Goal: Task Accomplishment & Management: Manage account settings

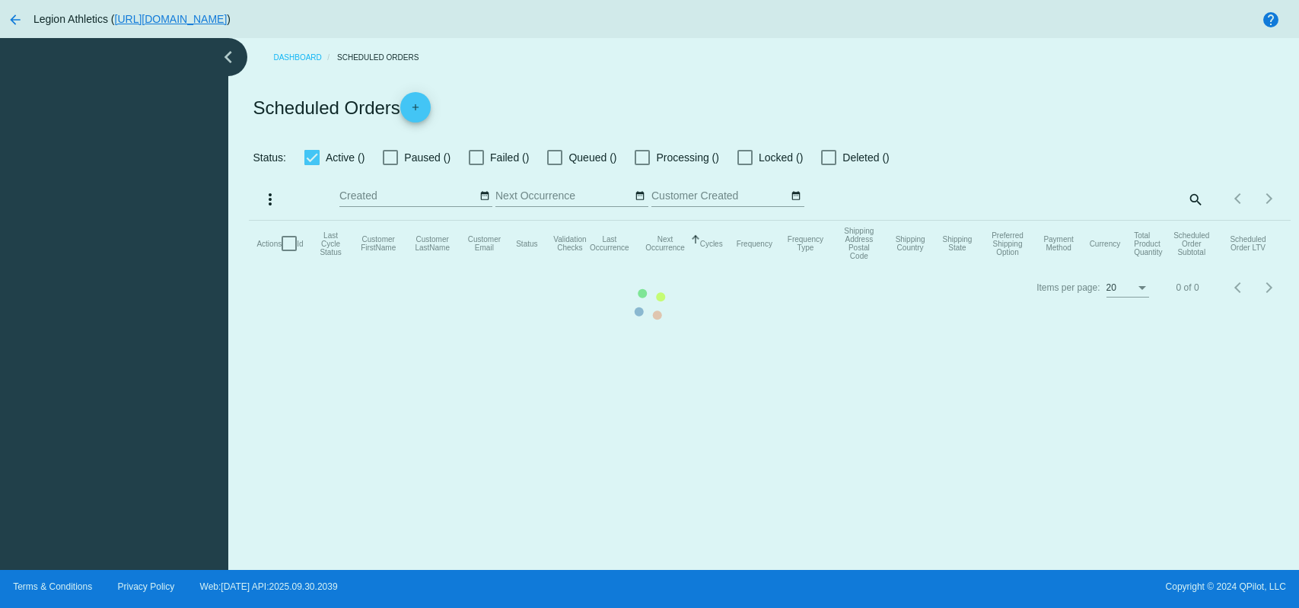
checkbox input "true"
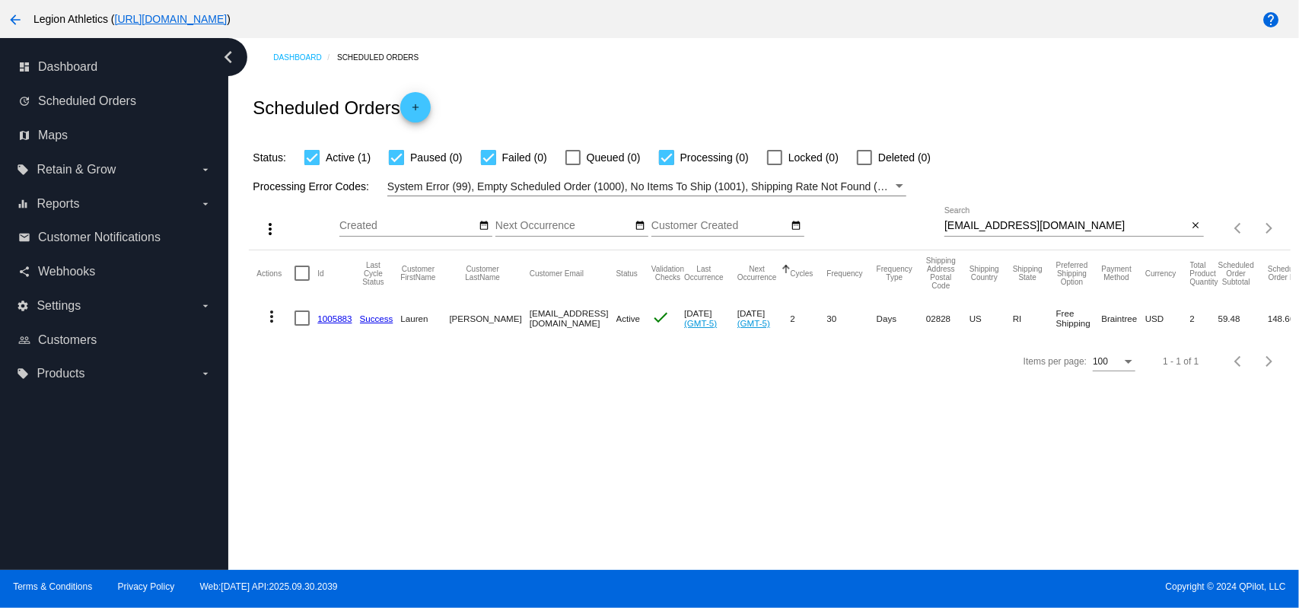
click at [1018, 227] on input "[EMAIL_ADDRESS][DOMAIN_NAME]" at bounding box center [1066, 226] width 244 height 12
click at [1018, 228] on input "[EMAIL_ADDRESS][DOMAIN_NAME]" at bounding box center [1066, 226] width 244 height 12
paste input "[EMAIL_ADDRESS]"
type input "[EMAIL_ADDRESS][DOMAIN_NAME]"
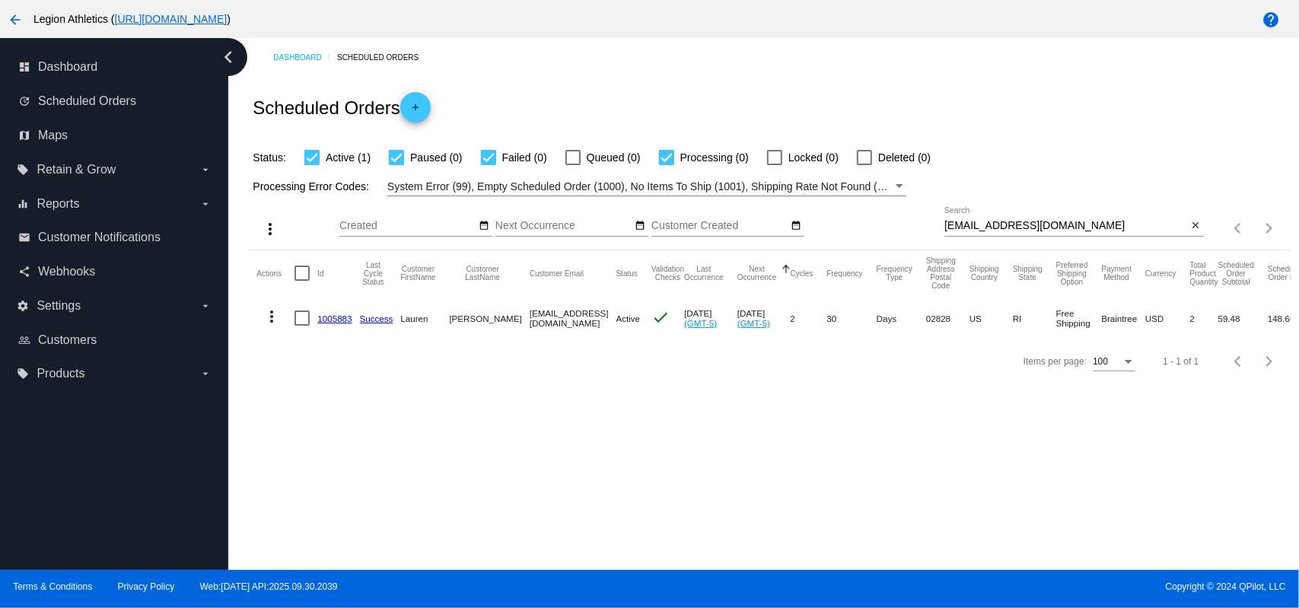
click at [816, 84] on div "Scheduled Orders add" at bounding box center [769, 107] width 1041 height 61
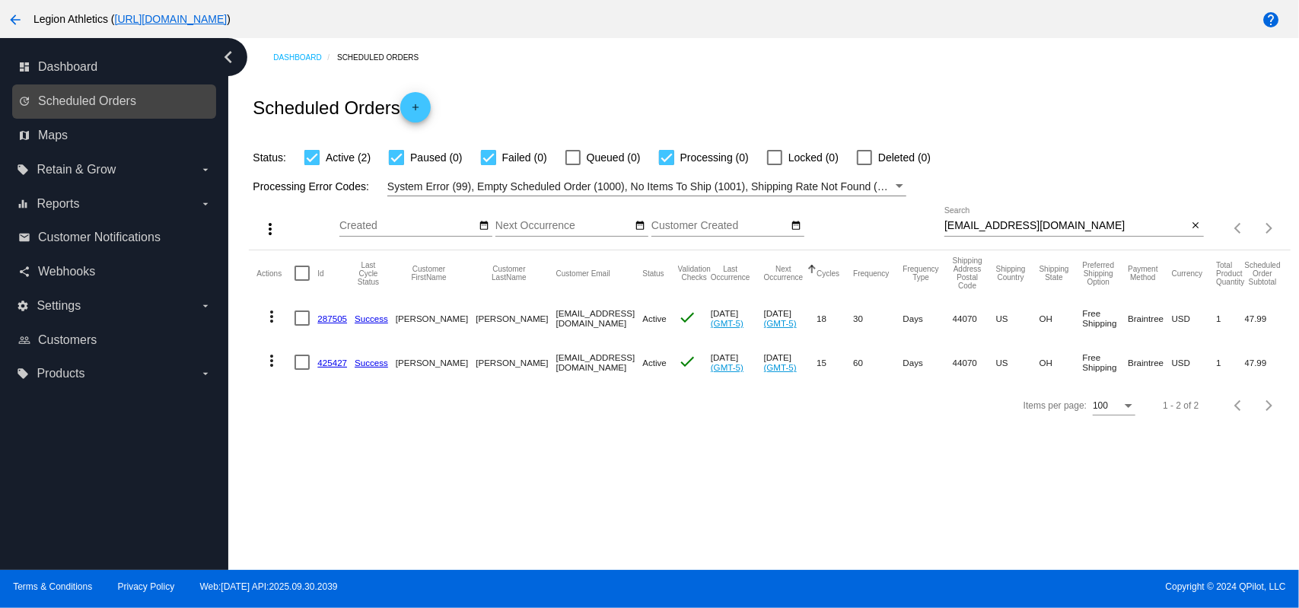
click at [166, 103] on link "update Scheduled Orders" at bounding box center [114, 101] width 193 height 24
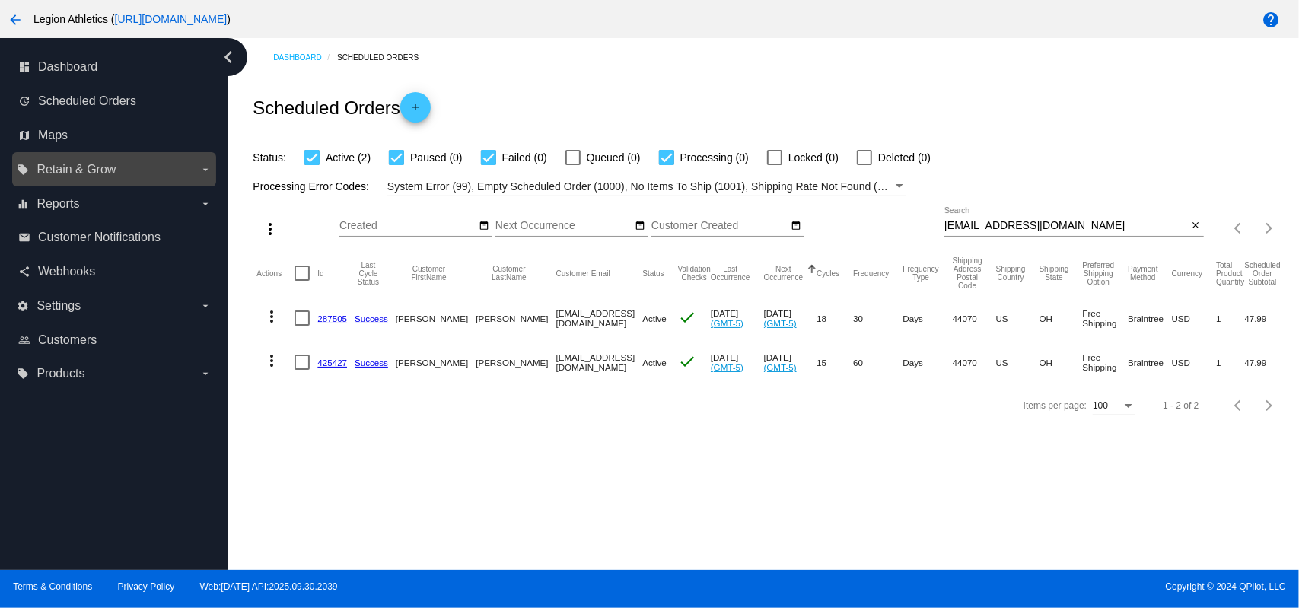
click at [199, 170] on icon "arrow_drop_down" at bounding box center [205, 170] width 12 height 12
click at [0, 0] on input "local_offer Retain & Grow arrow_drop_down" at bounding box center [0, 0] width 0 height 0
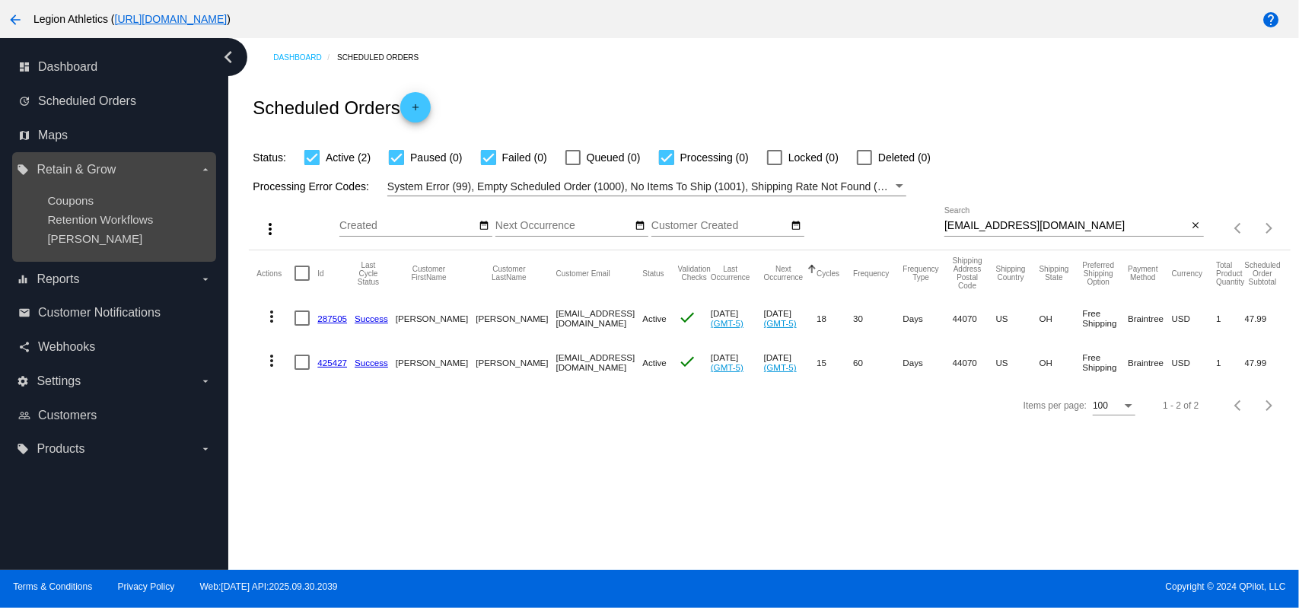
click at [199, 170] on icon "arrow_drop_down" at bounding box center [205, 170] width 12 height 12
click at [0, 0] on input "local_offer Retain & Grow arrow_drop_down" at bounding box center [0, 0] width 0 height 0
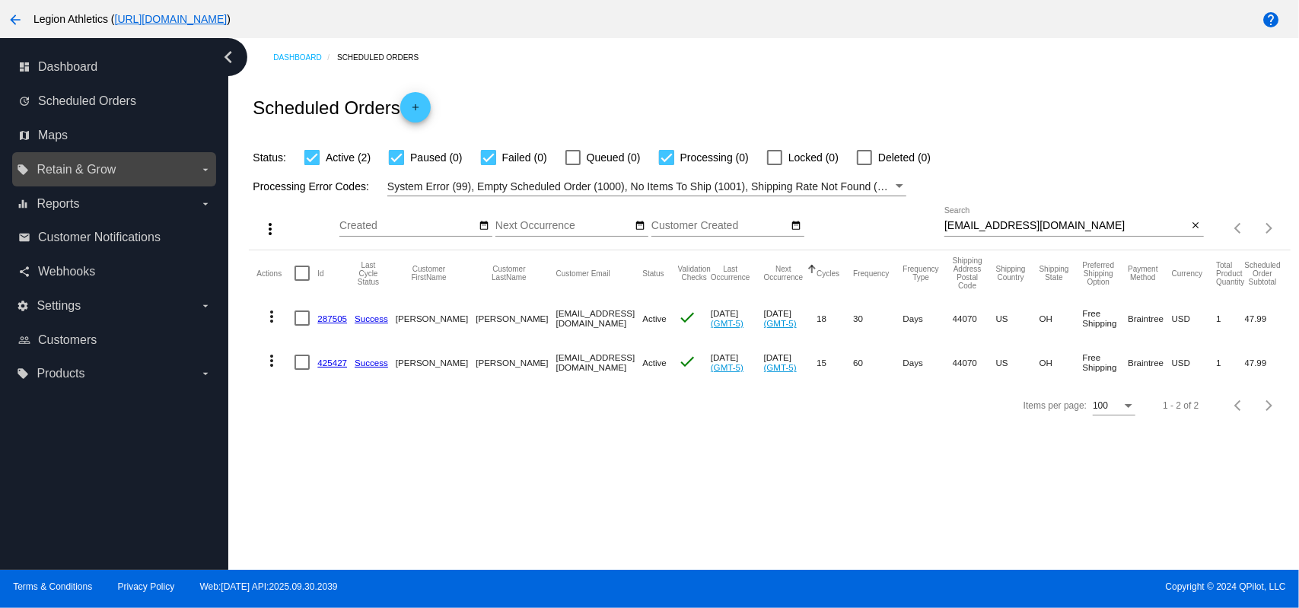
click at [199, 170] on icon "arrow_drop_down" at bounding box center [205, 170] width 12 height 12
click at [0, 0] on input "local_offer Retain & Grow arrow_drop_down" at bounding box center [0, 0] width 0 height 0
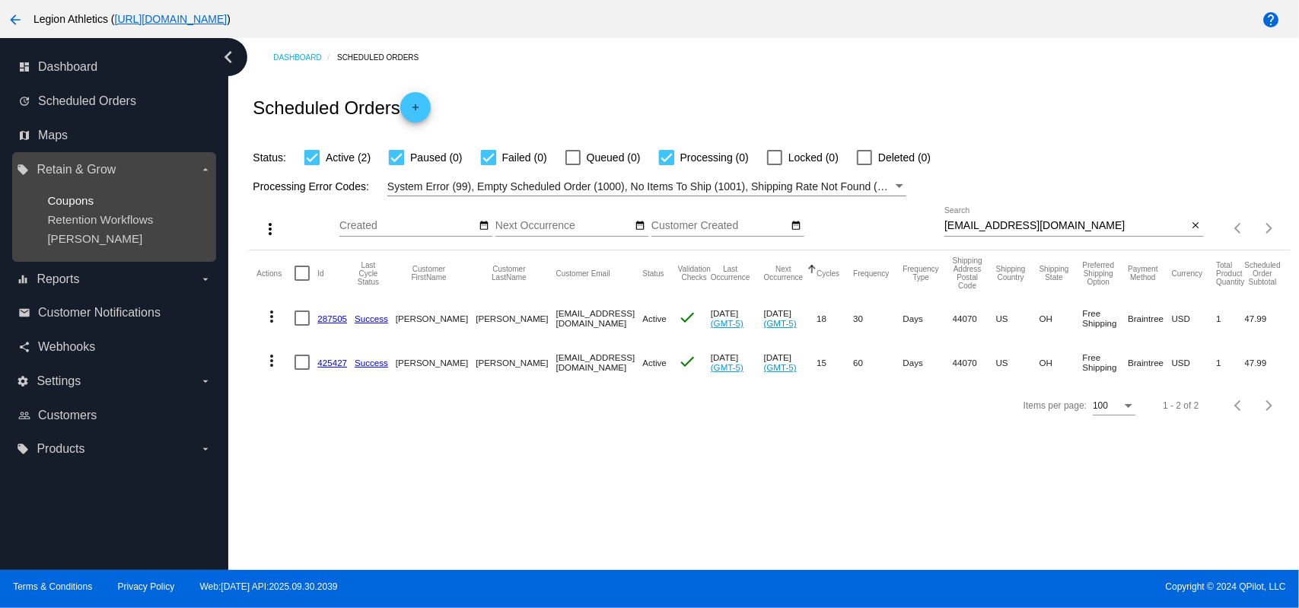
click at [92, 200] on span "Coupons" at bounding box center [70, 200] width 46 height 13
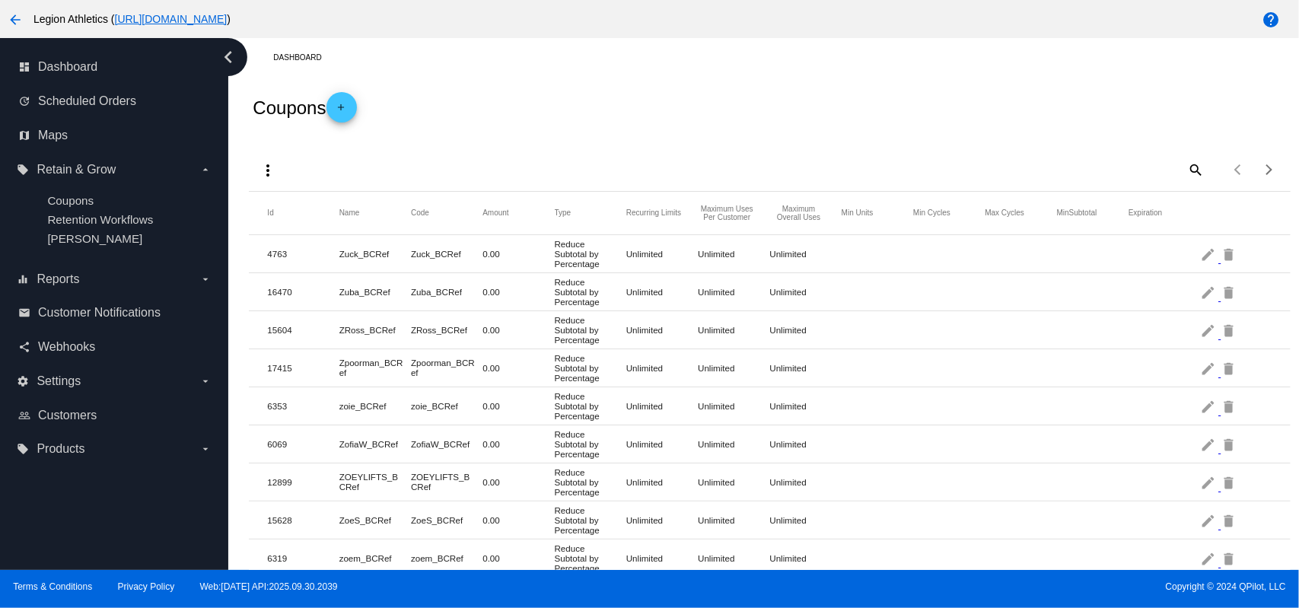
click at [335, 108] on link "add" at bounding box center [341, 107] width 30 height 30
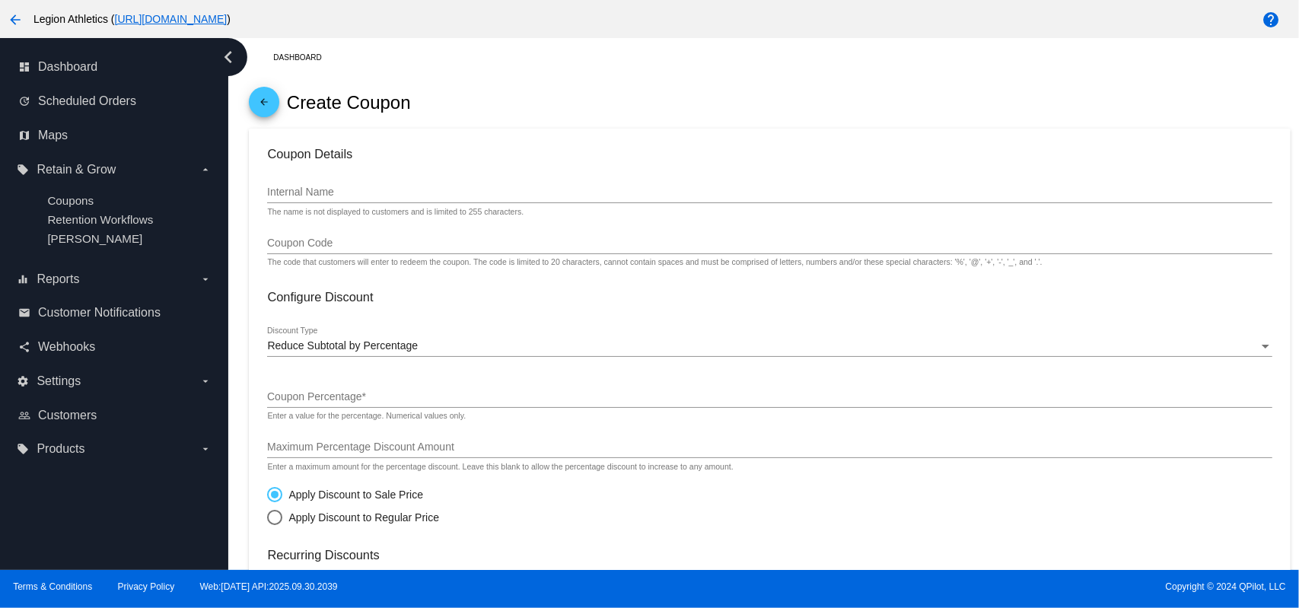
click at [361, 244] on input "Coupon Code" at bounding box center [769, 243] width 1004 height 12
click at [495, 180] on div "Internal Name" at bounding box center [769, 188] width 1004 height 30
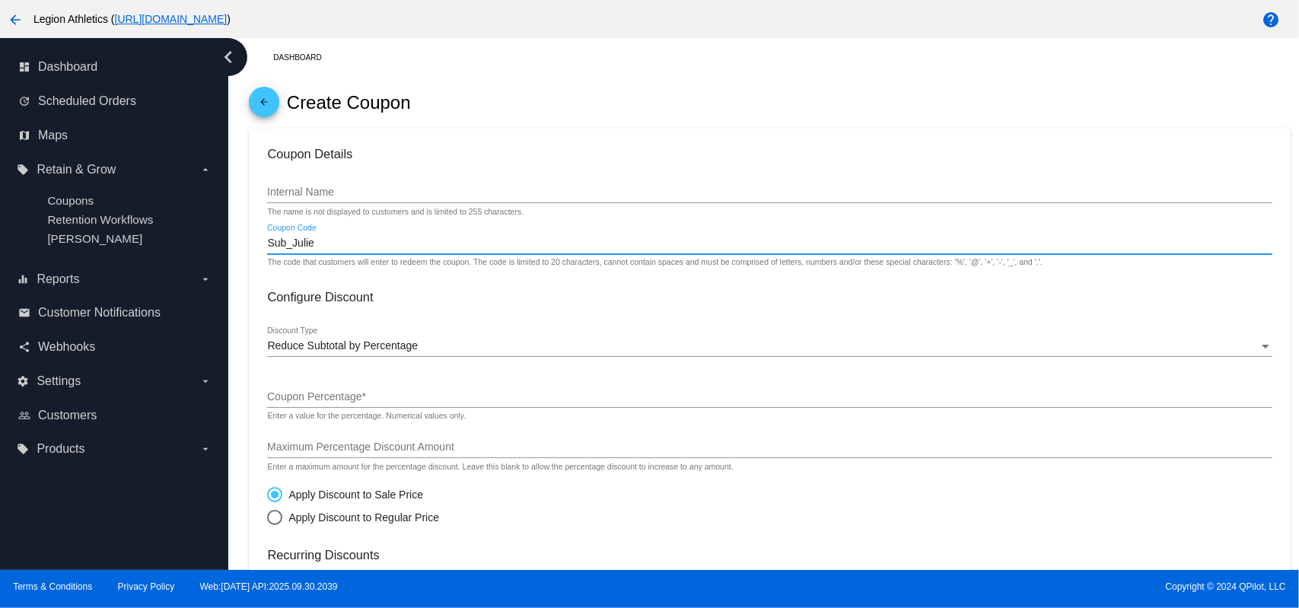
drag, startPoint x: 294, startPoint y: 246, endPoint x: 320, endPoint y: 250, distance: 26.2
click at [320, 250] on div "Sub_Julie Coupon Code" at bounding box center [769, 239] width 1004 height 30
type input "Sub_RewardPoints_Julie"
click at [470, 195] on input "Internal Name" at bounding box center [769, 192] width 1004 height 12
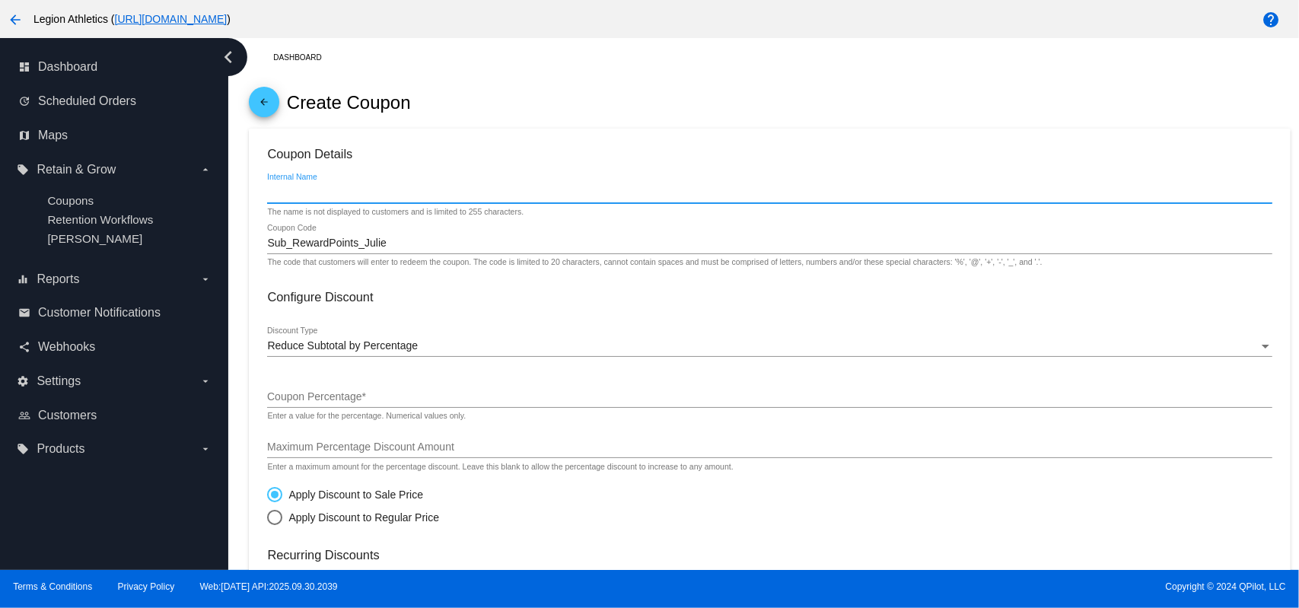
click at [355, 196] on input "Internal Name" at bounding box center [769, 192] width 1004 height 12
type input "d"
type input "Discount Coupon 1"
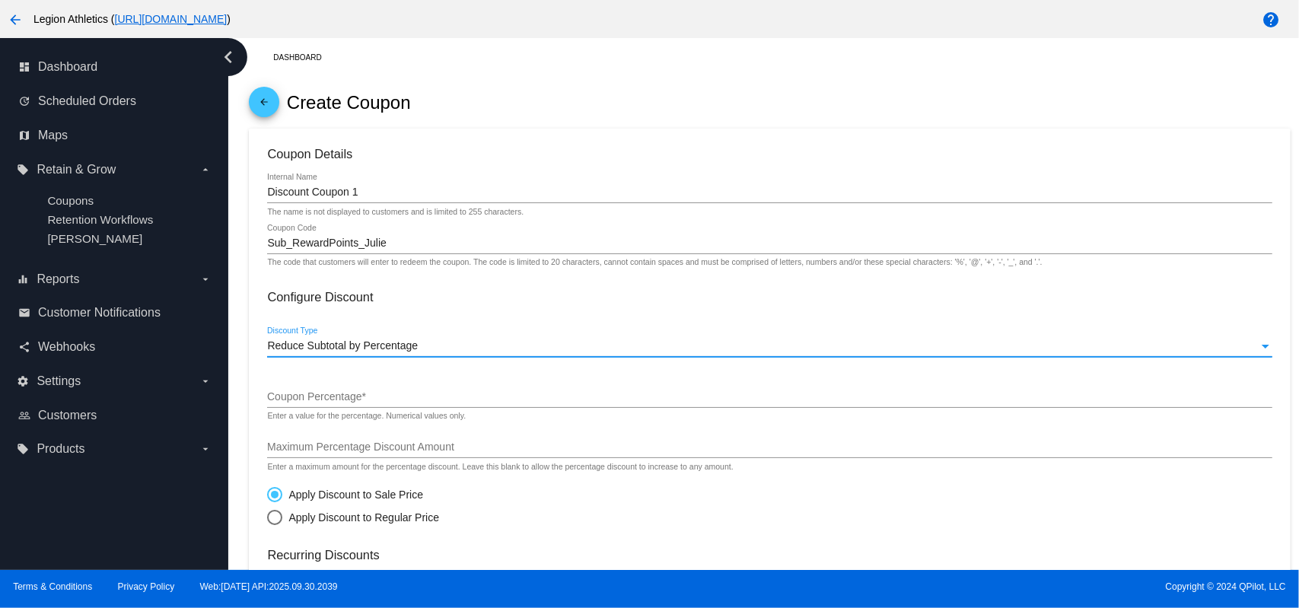
click at [382, 351] on span "Reduce Subtotal by Percentage" at bounding box center [342, 345] width 151 height 12
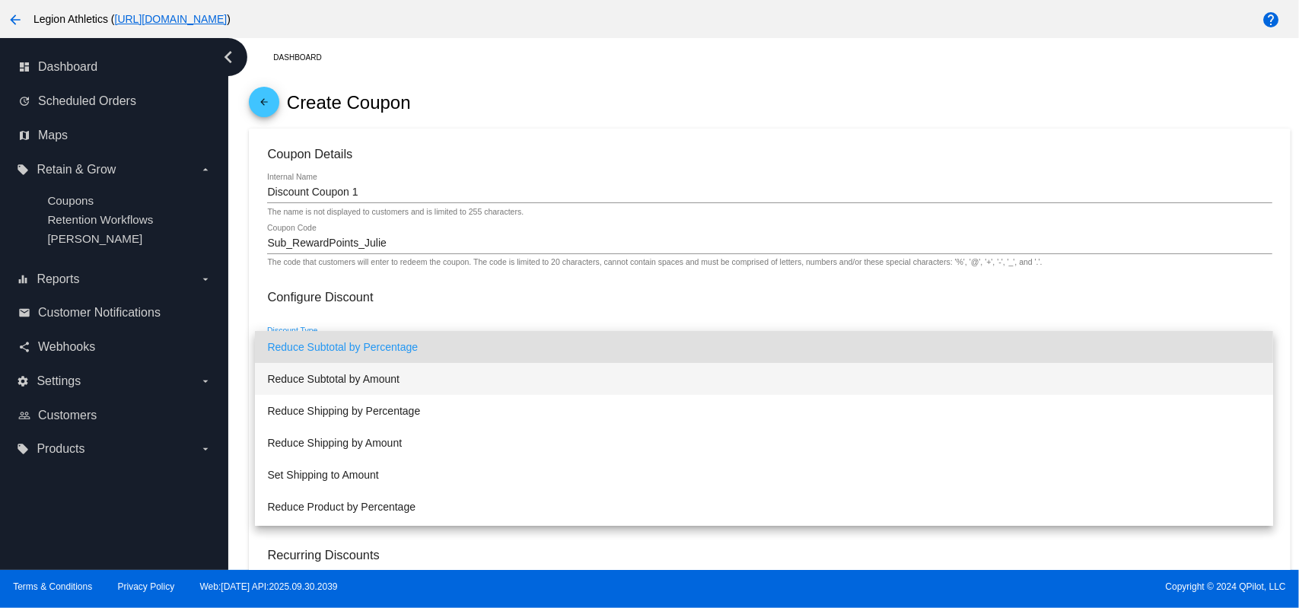
click at [380, 376] on span "Reduce Subtotal by Amount" at bounding box center [763, 379] width 993 height 32
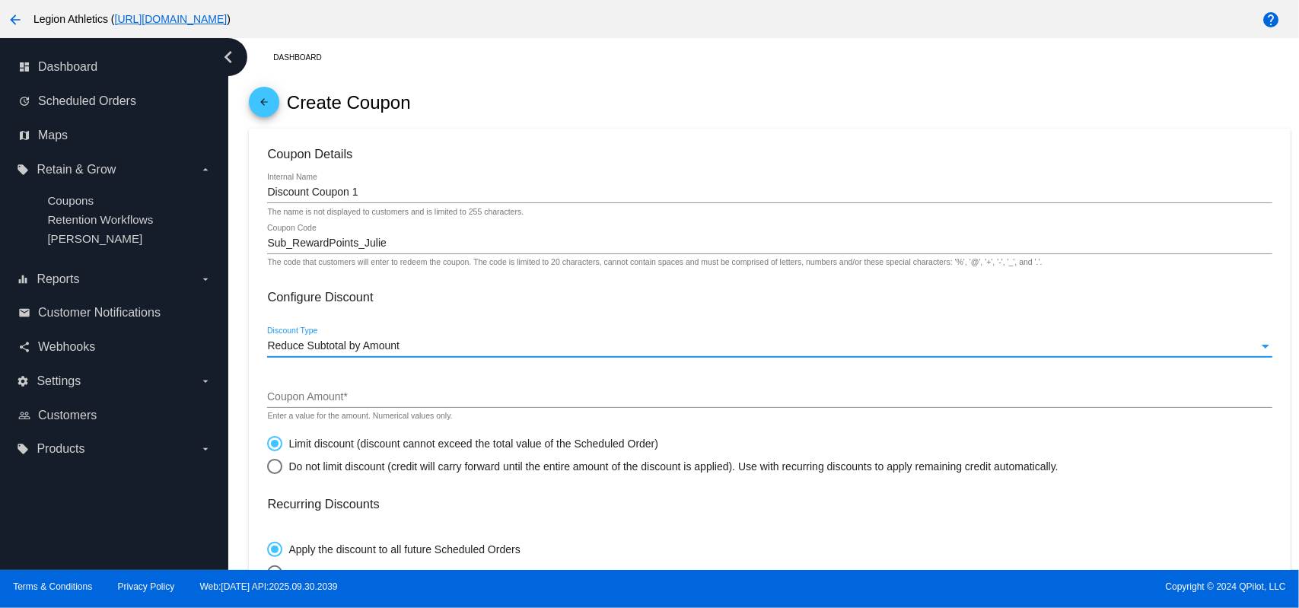
click at [371, 401] on input "Coupon Amount *" at bounding box center [769, 397] width 1004 height 12
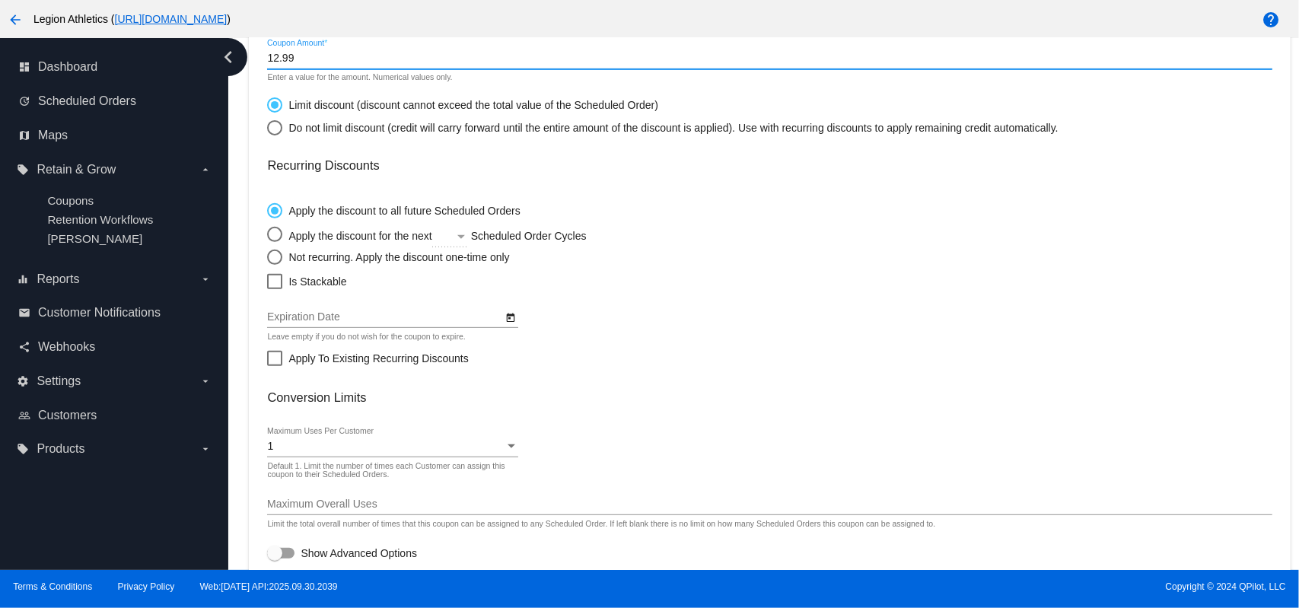
scroll to position [390, 0]
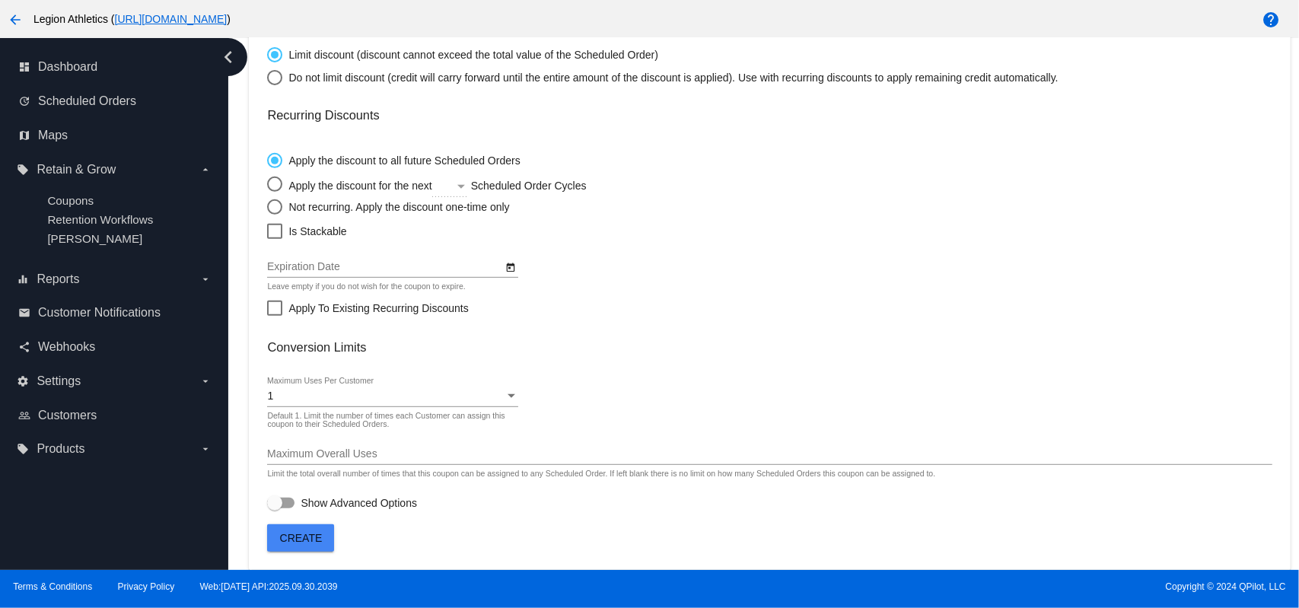
type input "12.99"
click at [277, 180] on div "Select an option" at bounding box center [274, 184] width 15 height 15
click at [267, 183] on input "Apply the discount for the next Scheduled Order Cycles" at bounding box center [266, 183] width 1 height 1
radio input "true"
click at [444, 180] on div "Select an option" at bounding box center [443, 186] width 22 height 12
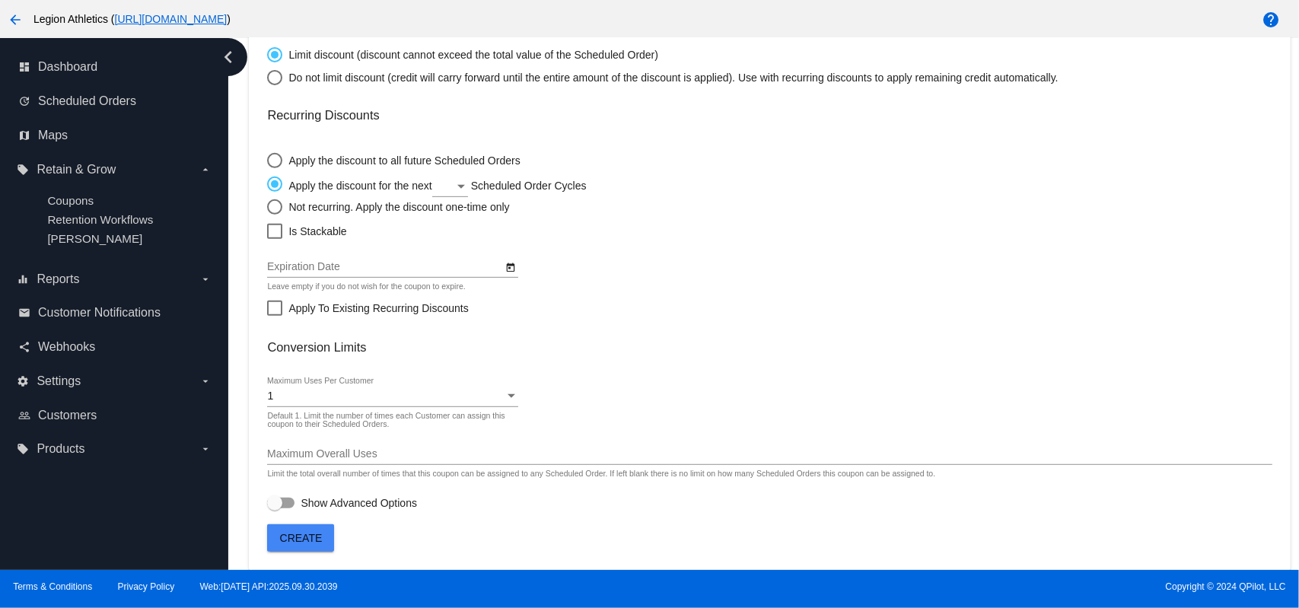
click at [267, 183] on input "Apply the discount for the next Scheduled Order Cycles" at bounding box center [266, 183] width 1 height 1
click at [459, 184] on span "1" at bounding box center [465, 186] width 61 height 32
click at [630, 259] on mat-card-content "Coupon Details Discount Coupon 1 Internal Name The name is not displayed to cus…" at bounding box center [769, 135] width 1004 height 754
click at [295, 503] on label "Show Advanced Options" at bounding box center [342, 503] width 150 height 18
click at [275, 508] on input "Show Advanced Options" at bounding box center [274, 508] width 1 height 1
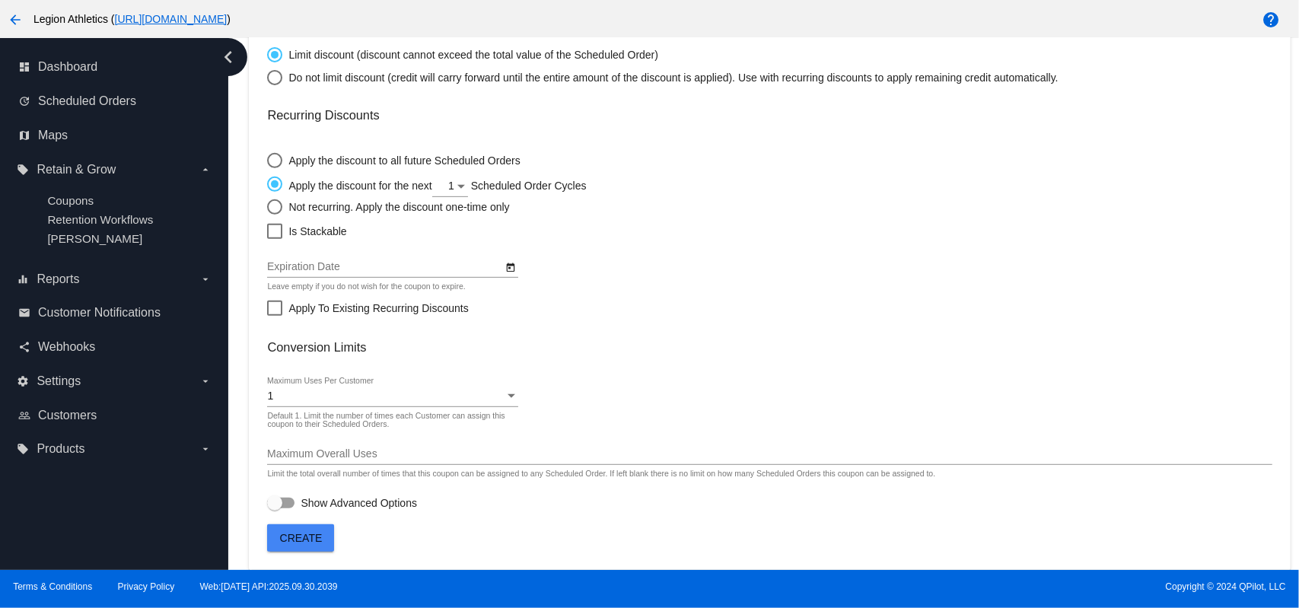
checkbox input "true"
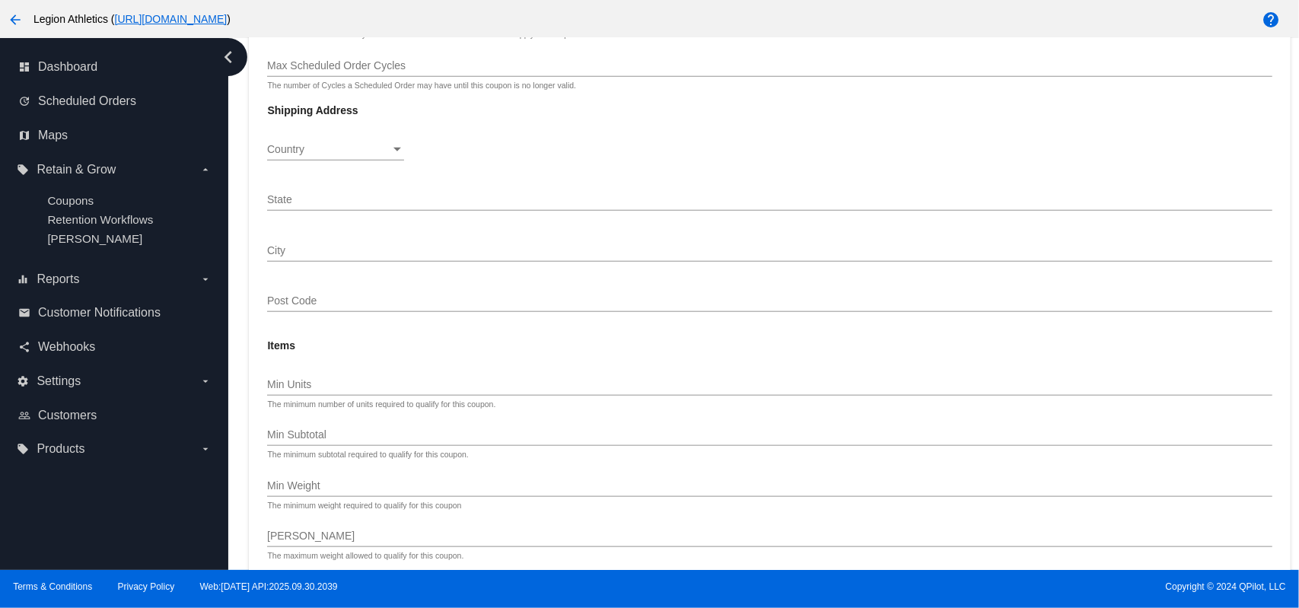
scroll to position [1210, 0]
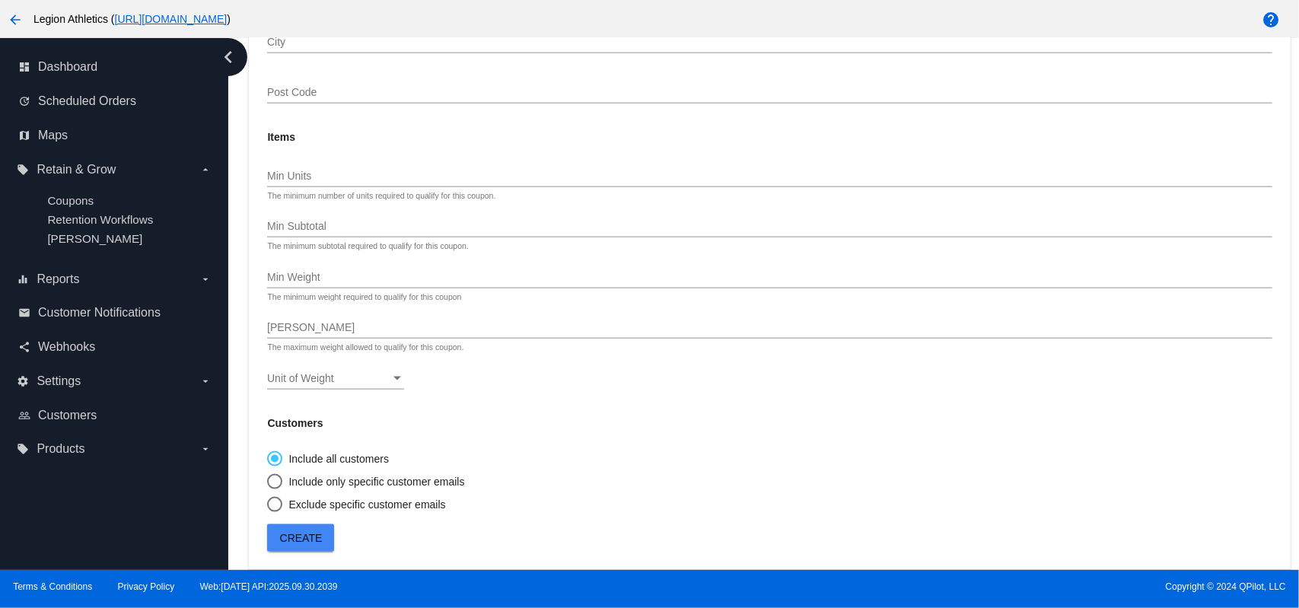
click at [282, 483] on div "Select an option" at bounding box center [274, 481] width 15 height 15
click at [267, 482] on input "Include only specific customer emails" at bounding box center [266, 481] width 1 height 1
radio input "true"
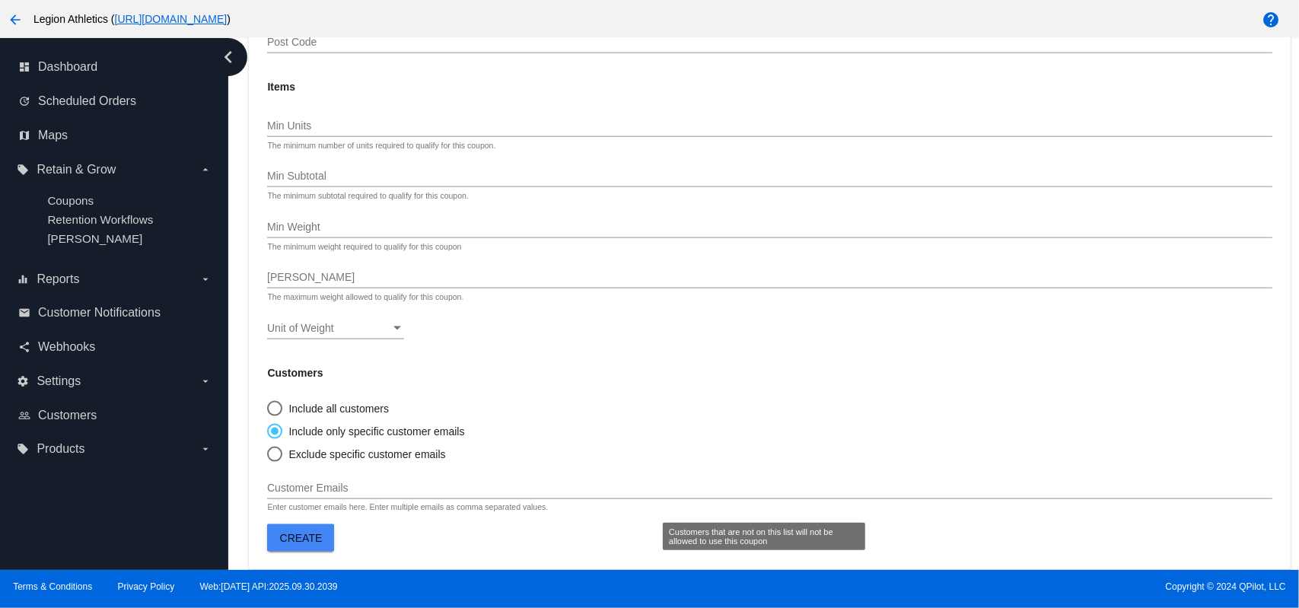
click at [330, 485] on input "Customer Emails" at bounding box center [769, 488] width 1004 height 12
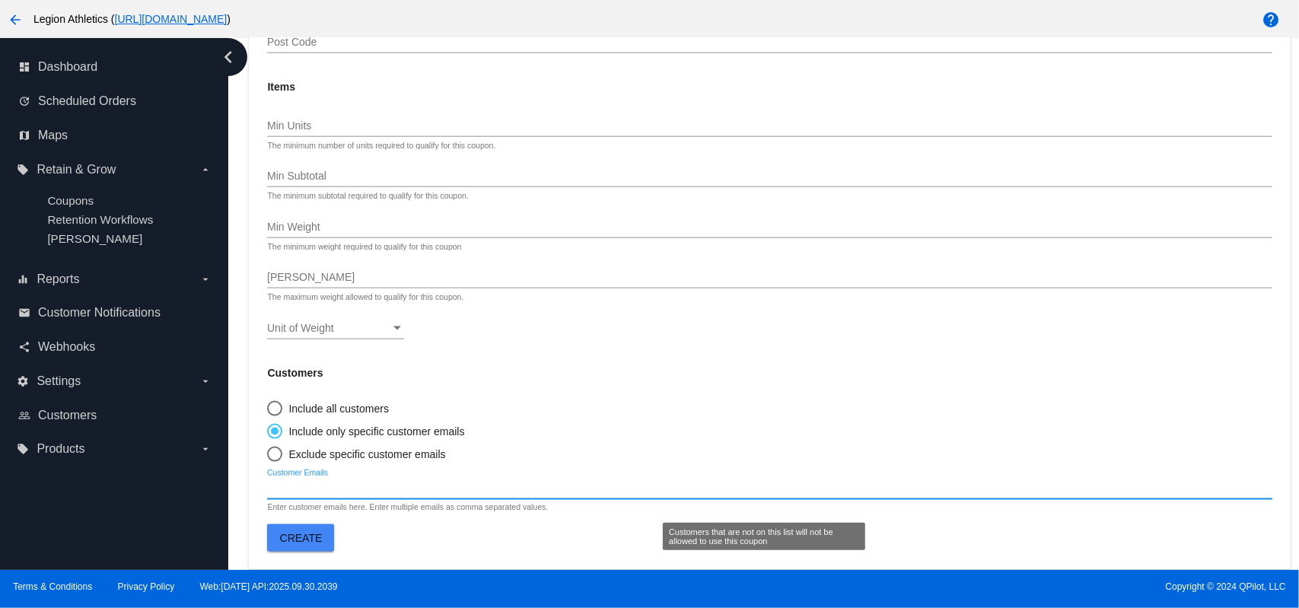
paste input "[EMAIL_ADDRESS][DOMAIN_NAME]"
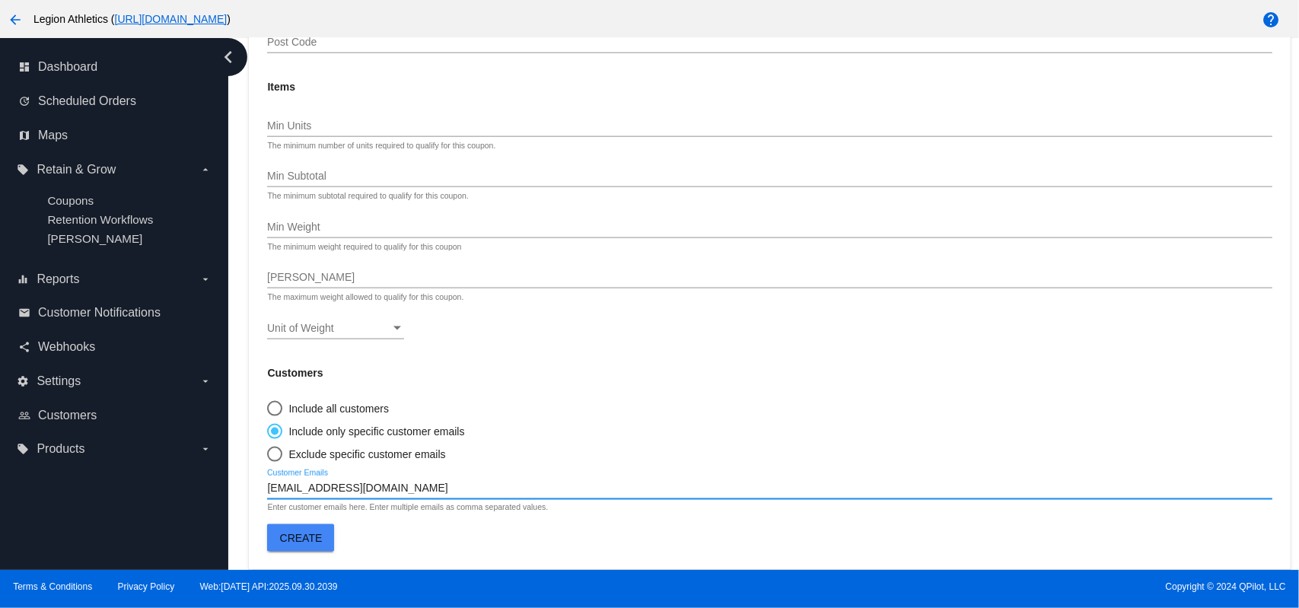
click at [503, 438] on div "Match Conditions Cycles Min Scheduled Order Cycles The minimum number of Cycles…" at bounding box center [769, 93] width 1004 height 838
click at [441, 488] on input "[EMAIL_ADDRESS][DOMAIN_NAME]" at bounding box center [769, 488] width 1004 height 12
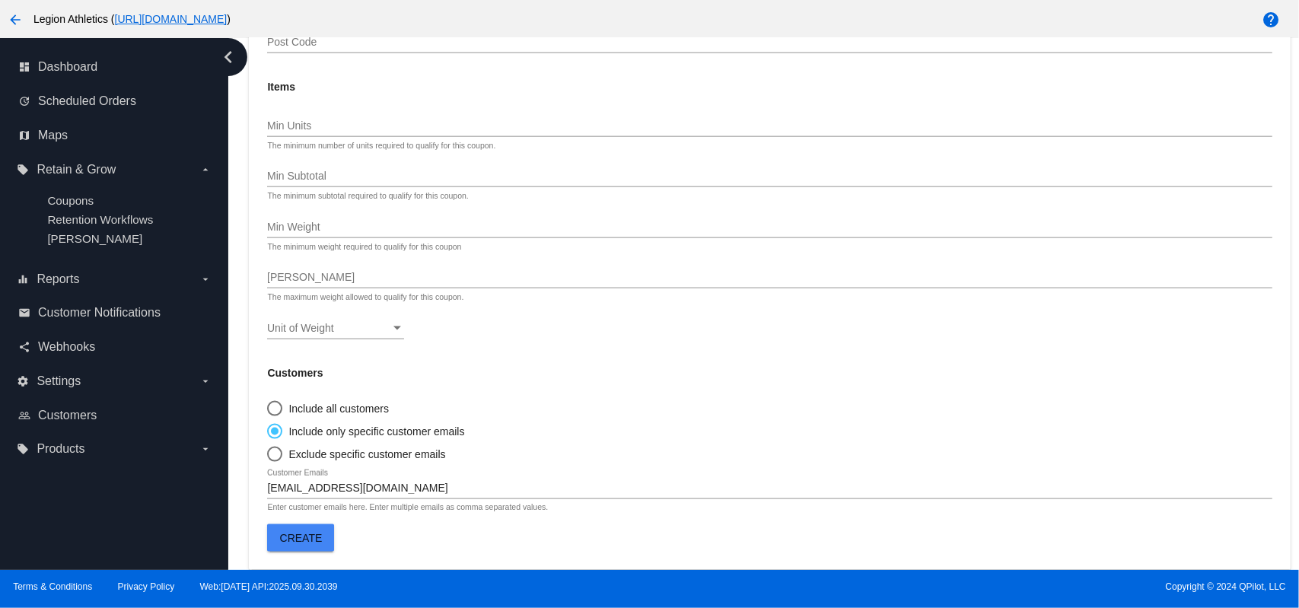
click at [408, 495] on div "[EMAIL_ADDRESS][DOMAIN_NAME] Customer Emails" at bounding box center [769, 485] width 1004 height 30
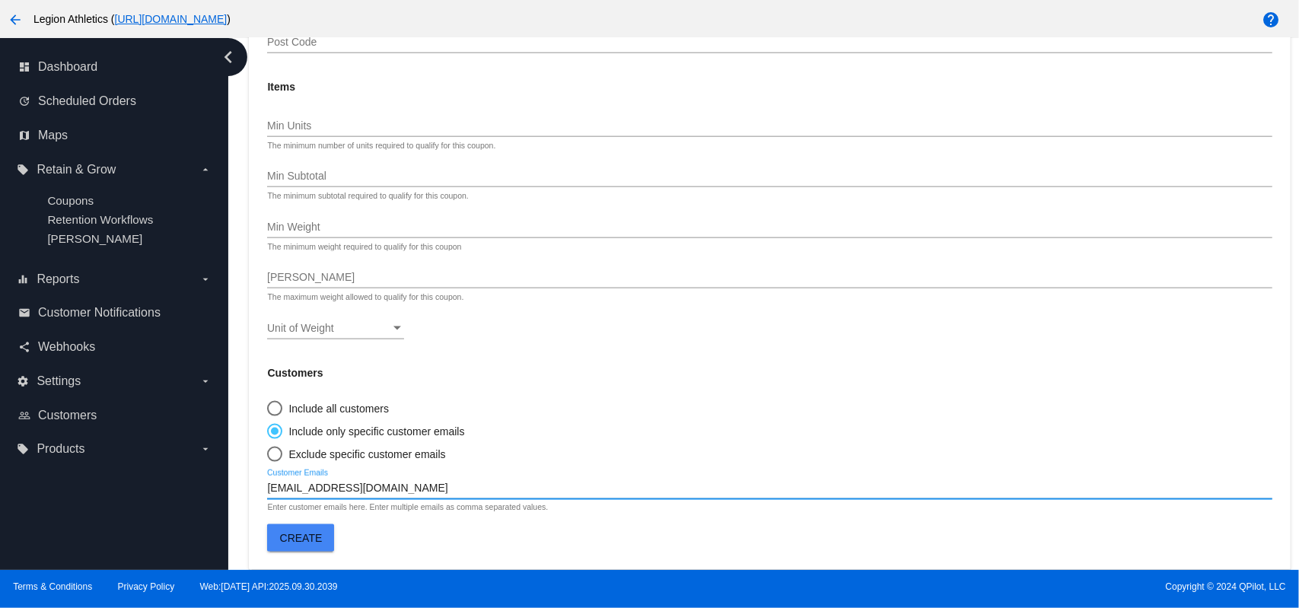
click at [409, 492] on input "[EMAIL_ADDRESS][DOMAIN_NAME]" at bounding box center [769, 488] width 1004 height 12
type input "[EMAIL_ADDRESS][DOMAIN_NAME]"
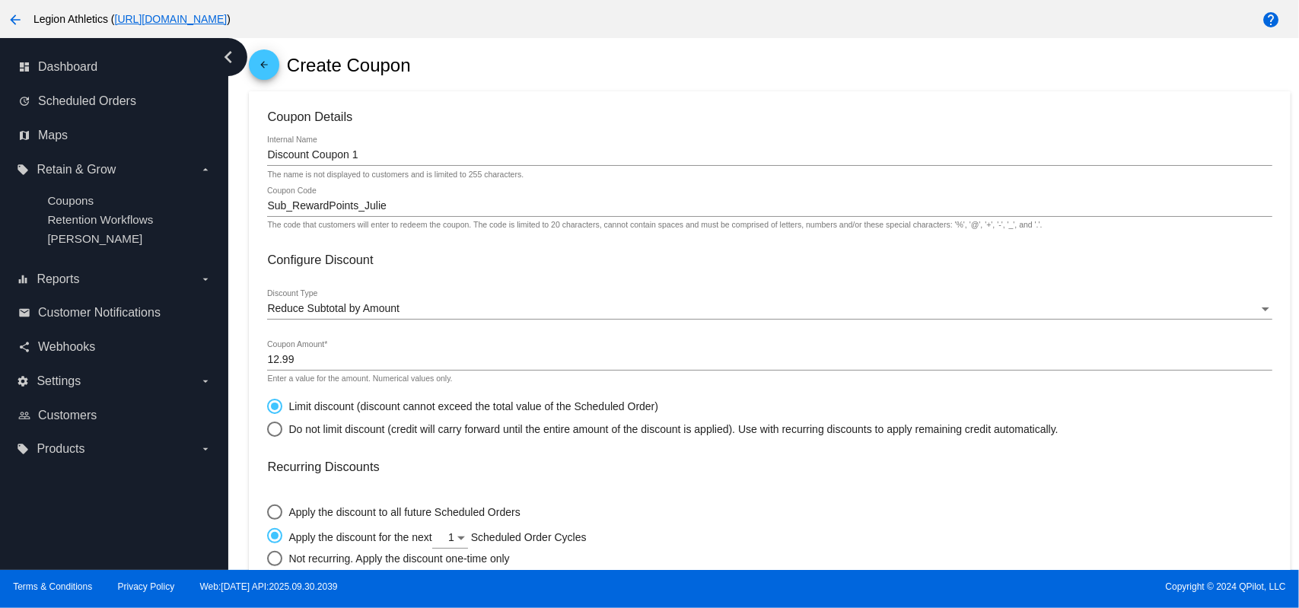
scroll to position [0, 0]
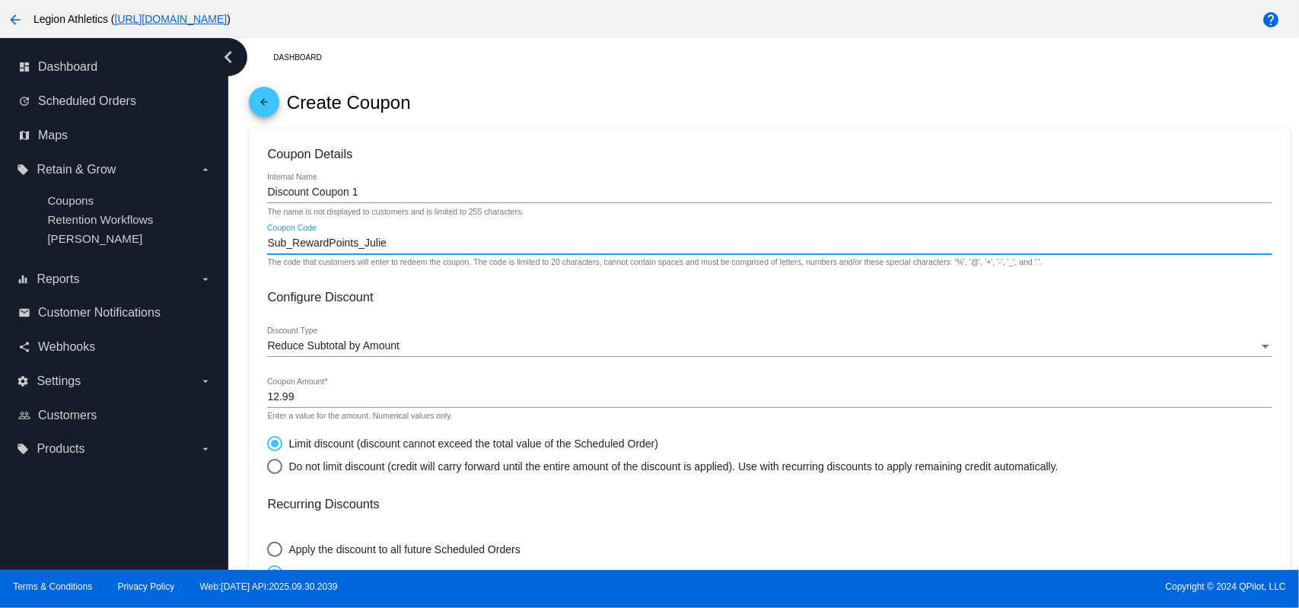
click at [391, 245] on input "Sub_RewardPoints_Julie" at bounding box center [769, 243] width 1004 height 12
click at [486, 110] on div "arrow_back Create Coupon" at bounding box center [769, 103] width 1041 height 52
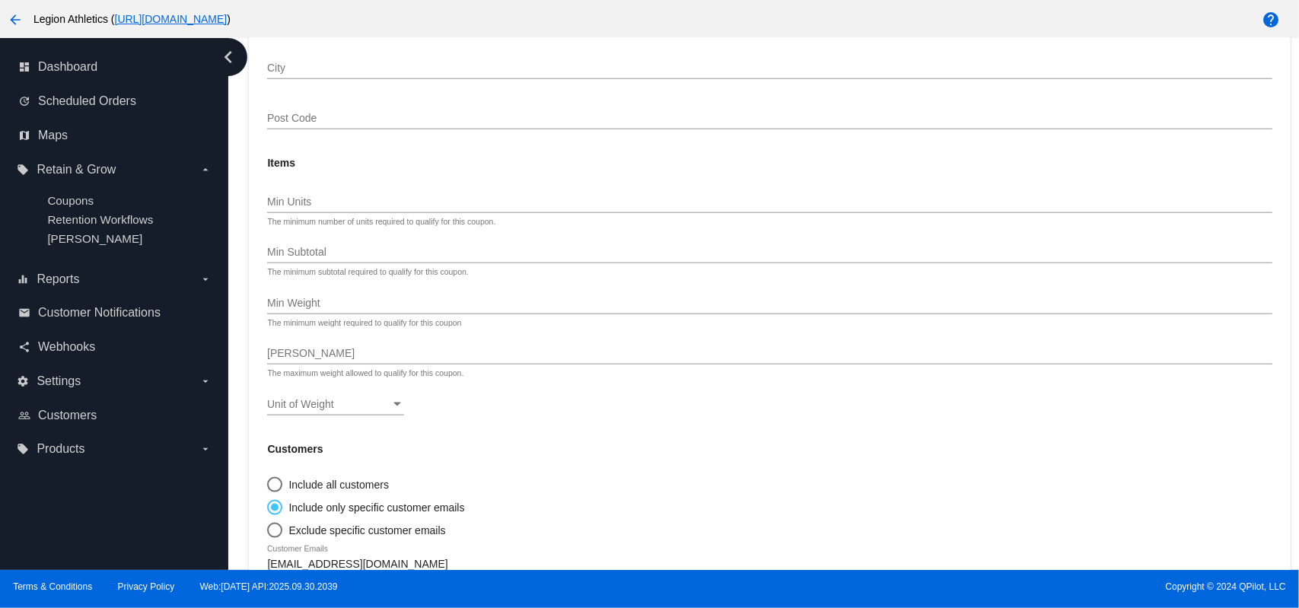
scroll to position [1262, 0]
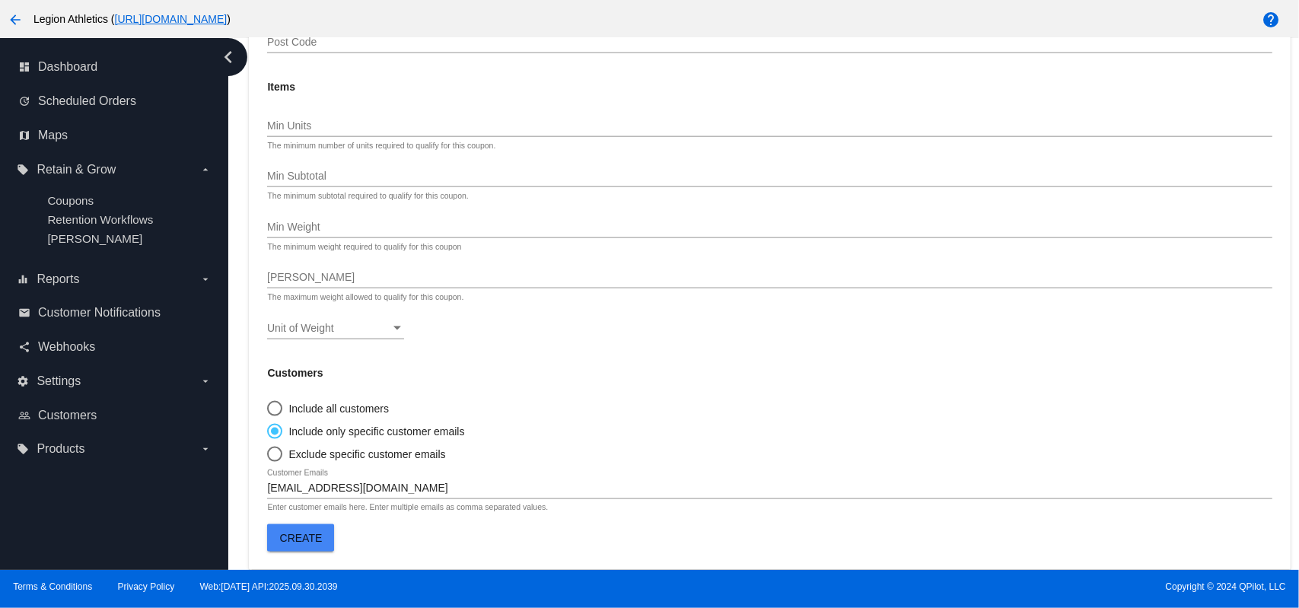
click at [307, 529] on button "Create" at bounding box center [300, 537] width 67 height 27
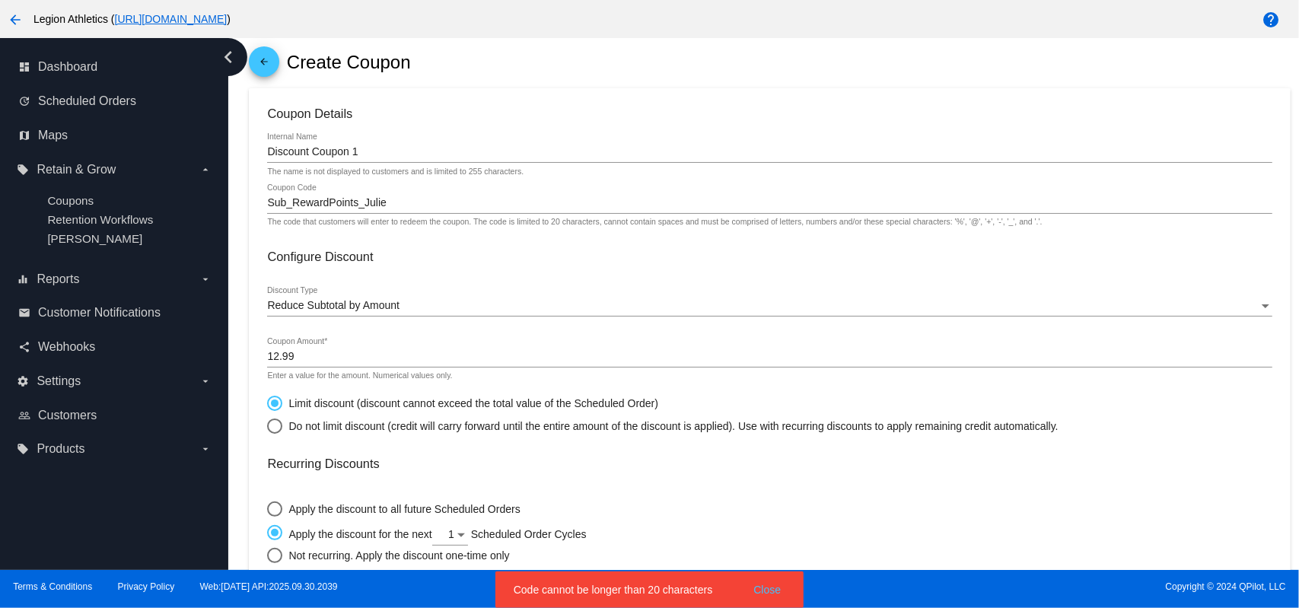
scroll to position [0, 0]
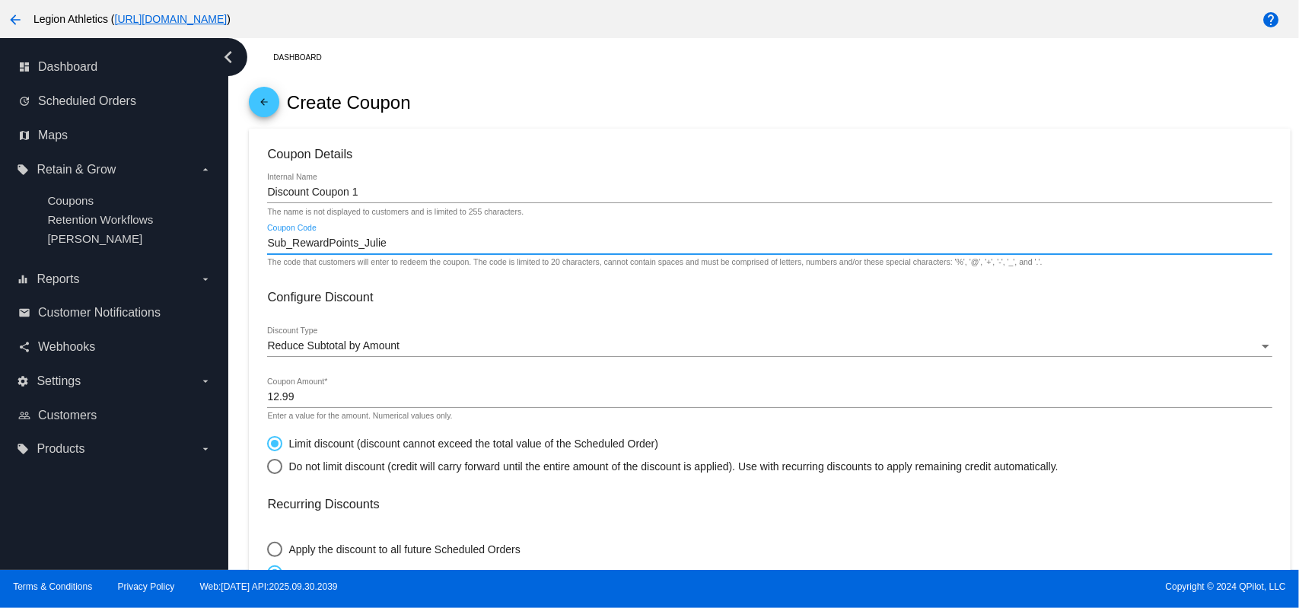
drag, startPoint x: 359, startPoint y: 243, endPoint x: 294, endPoint y: 250, distance: 65.9
click at [294, 250] on div "Sub_RewardPoints_Julie Coupon Code" at bounding box center [769, 239] width 1004 height 30
click at [333, 244] on input "Sub_Julie" at bounding box center [769, 243] width 1004 height 12
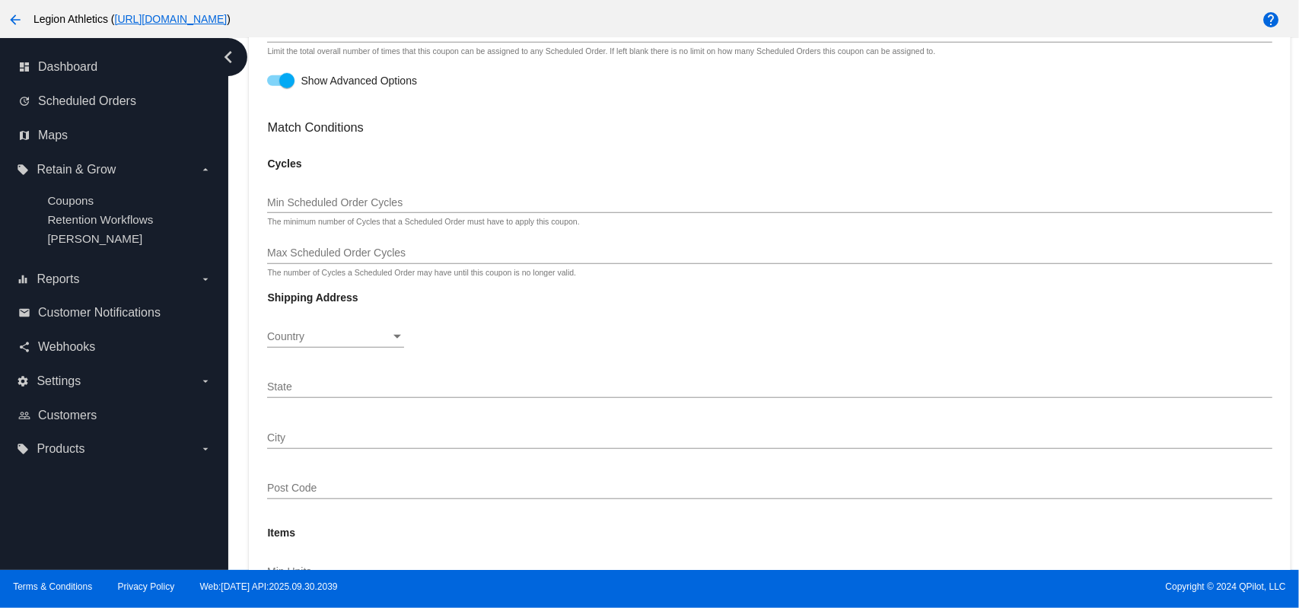
scroll to position [1262, 0]
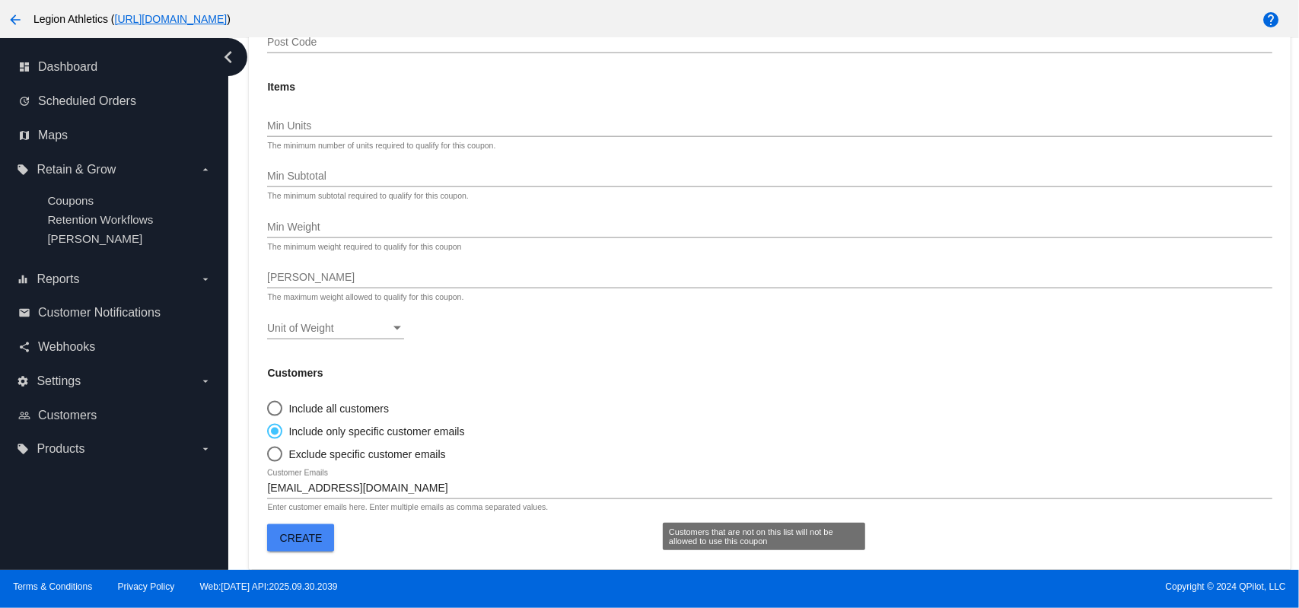
type input "Sub_Julie"
click at [299, 536] on span "Create" at bounding box center [301, 538] width 43 height 12
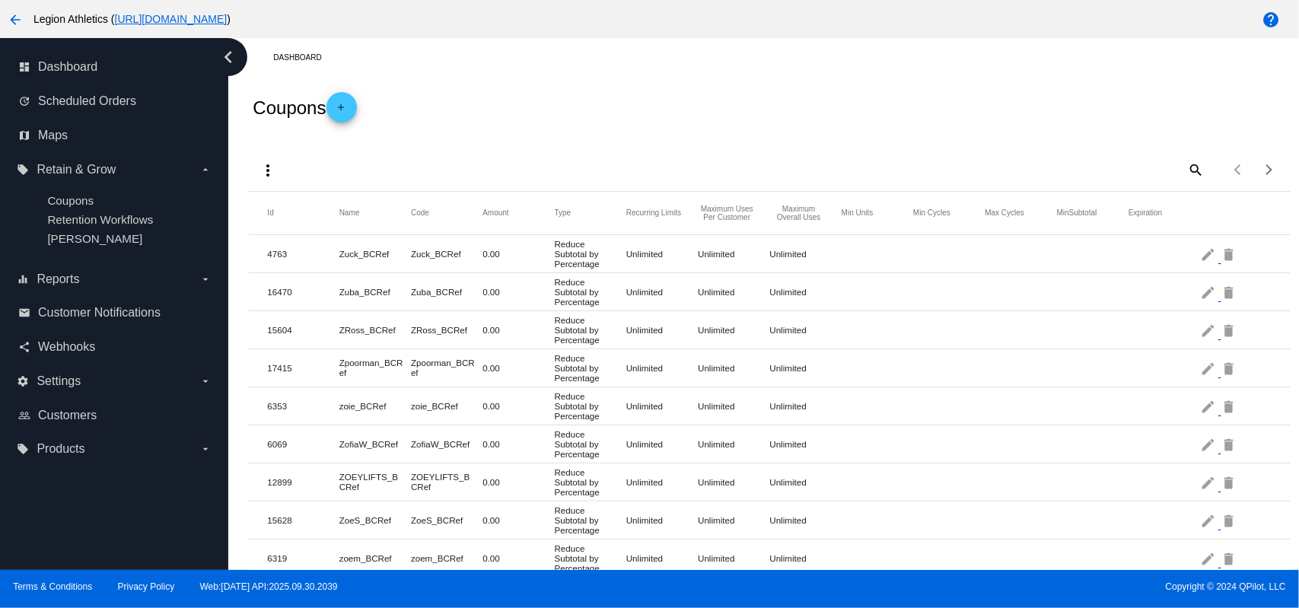
drag, startPoint x: 652, startPoint y: 99, endPoint x: 364, endPoint y: 157, distance: 293.4
click at [652, 99] on div "Coupons add" at bounding box center [769, 107] width 1041 height 61
click at [99, 110] on link "update Scheduled Orders" at bounding box center [114, 101] width 193 height 24
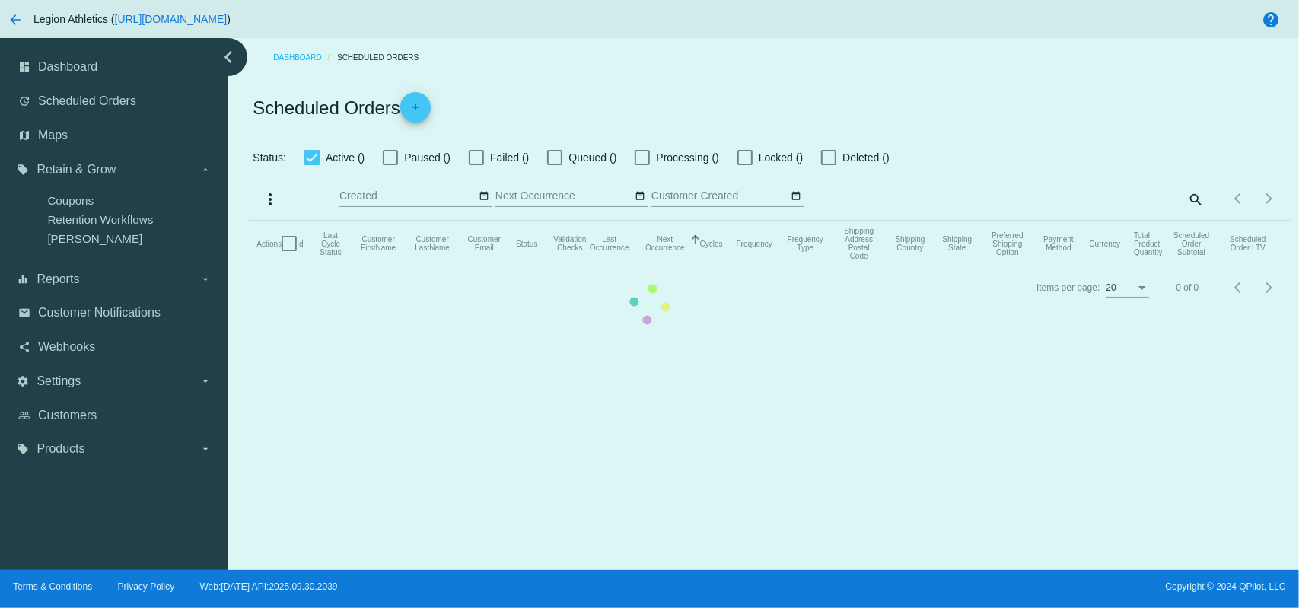
checkbox input "true"
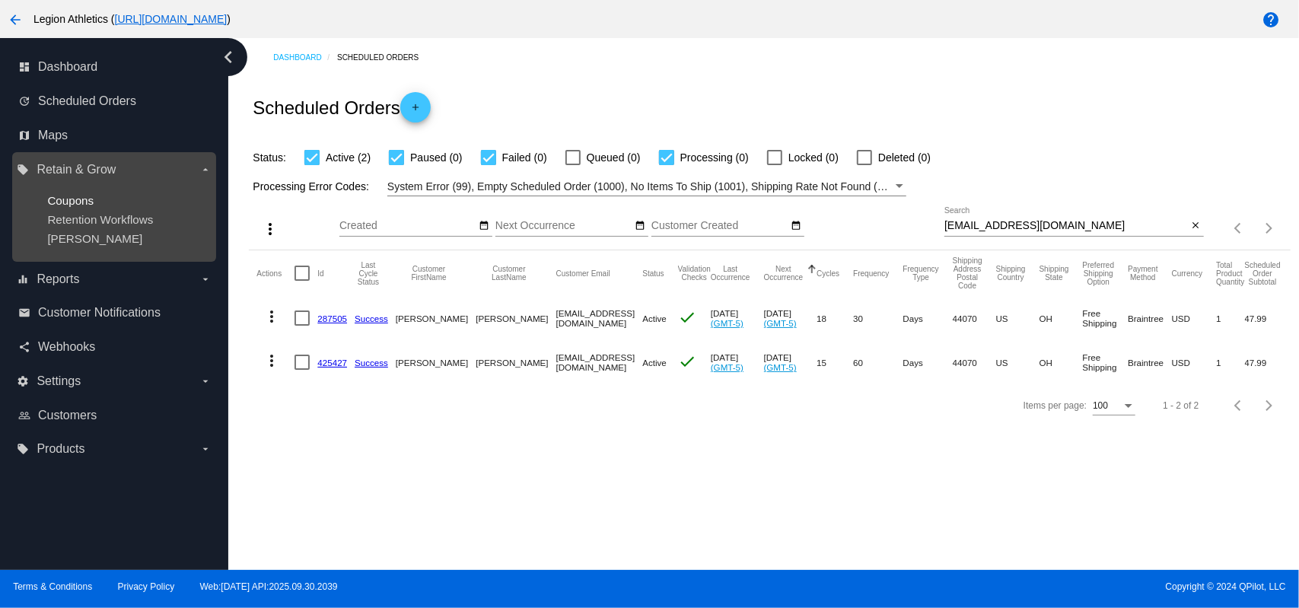
click at [92, 199] on span "Coupons" at bounding box center [70, 200] width 46 height 13
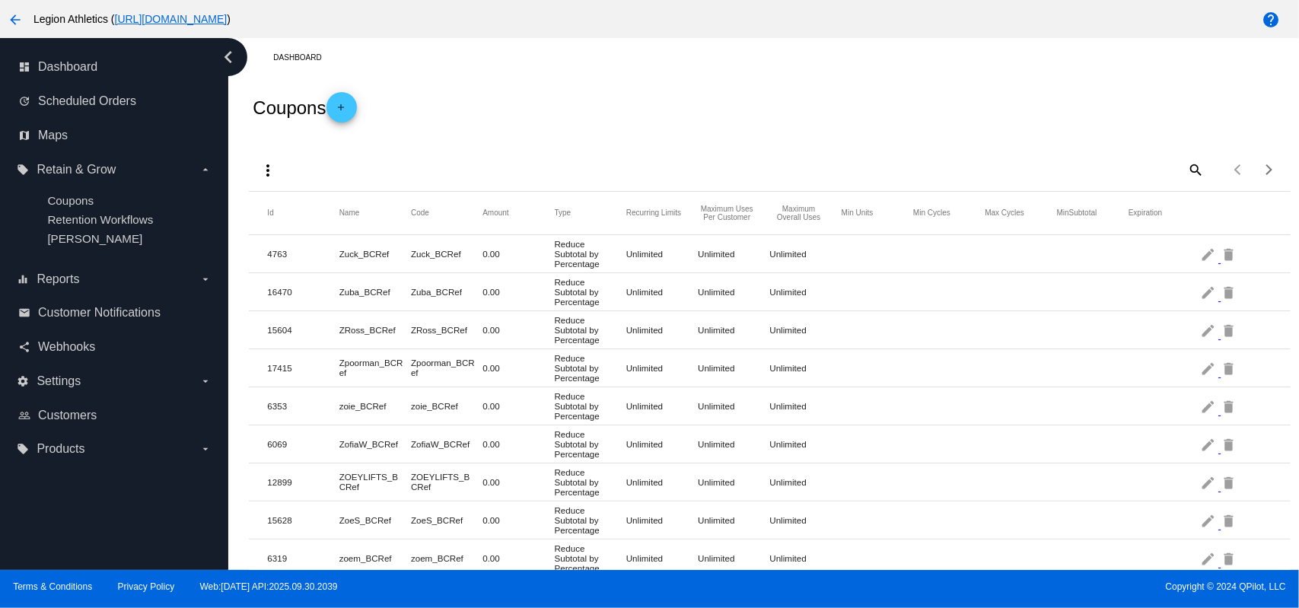
click at [1186, 164] on mat-icon "search" at bounding box center [1195, 170] width 18 height 24
click at [891, 164] on div "more_vert Search Items per page: 100 1 - 100 of 9255" at bounding box center [769, 165] width 1041 height 54
click at [1034, 170] on input "Search" at bounding box center [1073, 167] width 259 height 12
paste input "Sub_Julie"
type input "Sub_Julie"
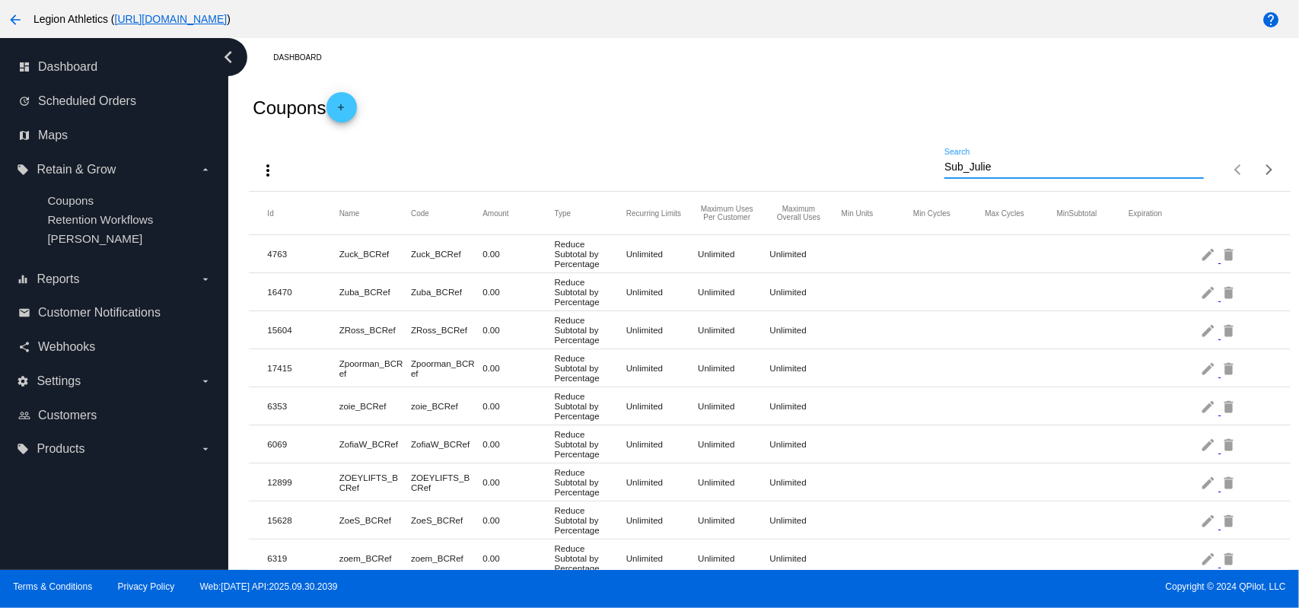
click at [854, 103] on div "Coupons add" at bounding box center [769, 107] width 1041 height 61
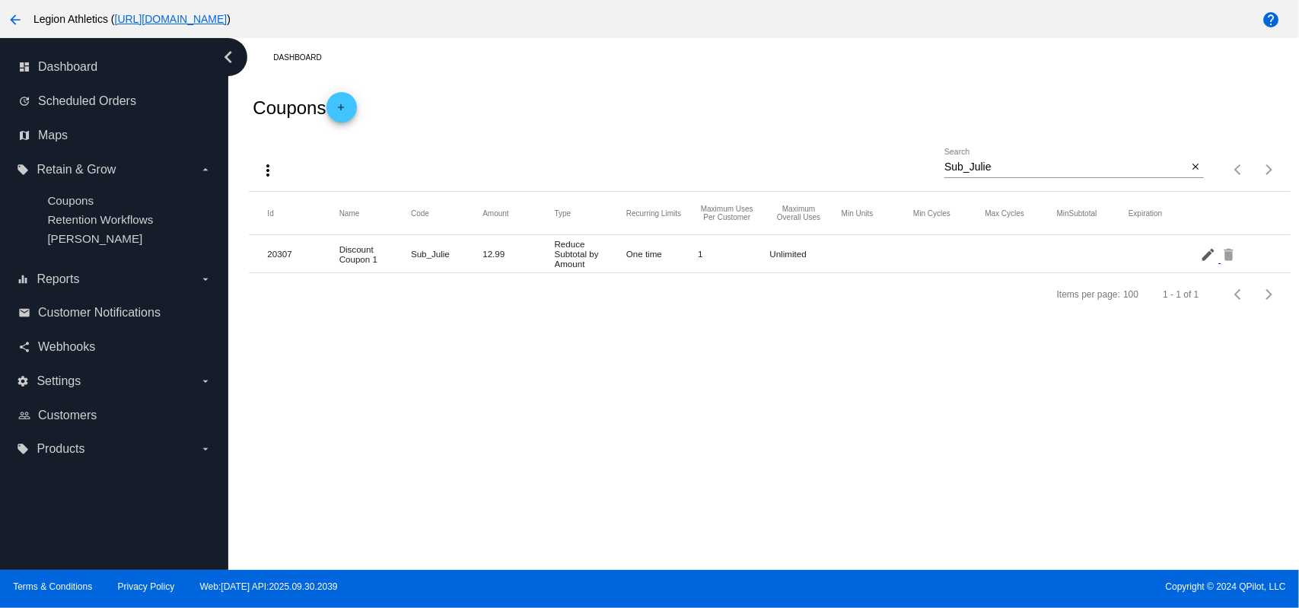
click at [1210, 256] on mat-icon "edit" at bounding box center [1209, 254] width 18 height 24
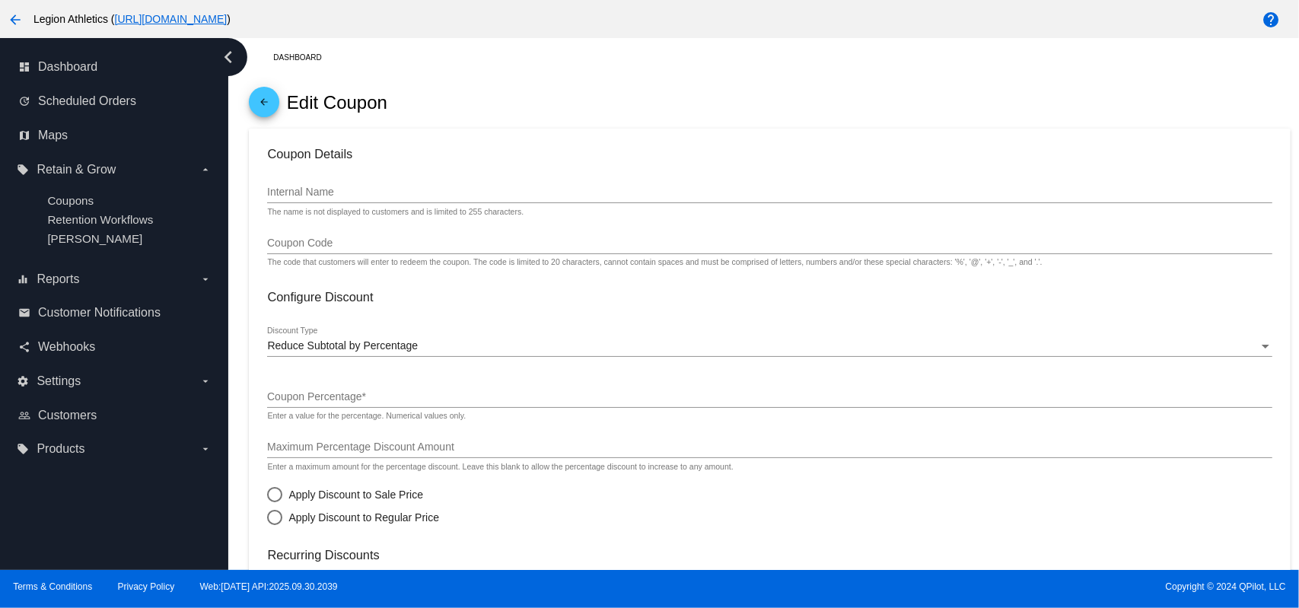
type input "Discount Coupon 1"
type input "Sub_Julie"
radio input "false"
radio input "true"
checkbox input "true"
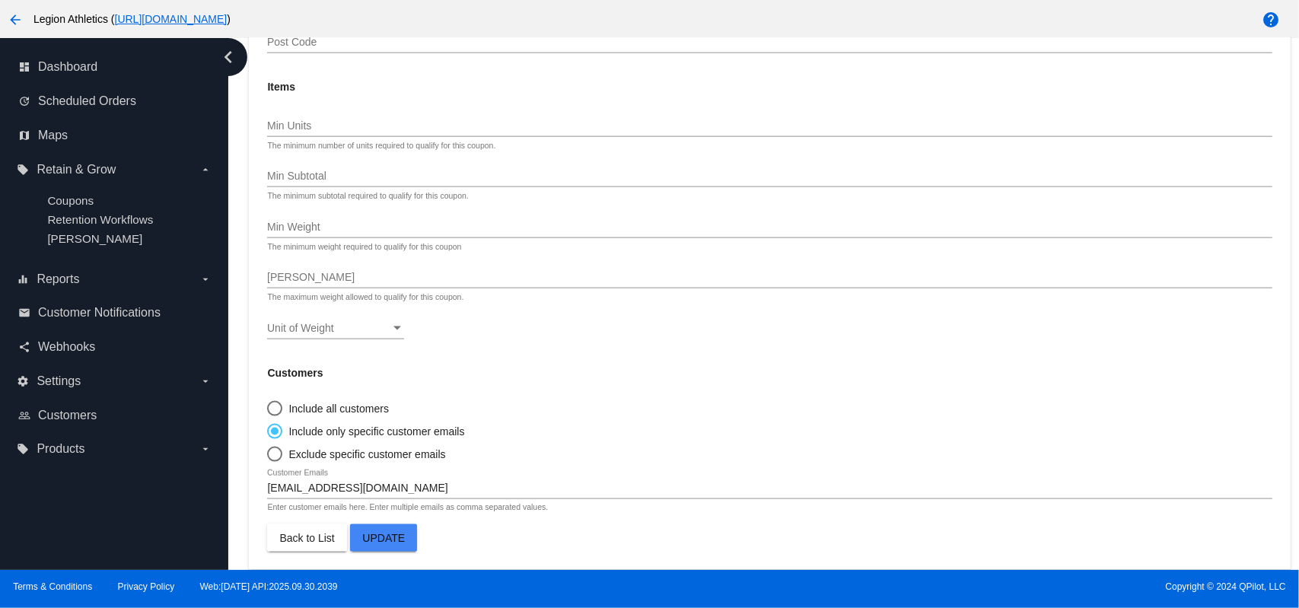
click at [280, 408] on div "Select an option" at bounding box center [274, 408] width 15 height 15
click at [267, 408] on input "Include all customers" at bounding box center [266, 408] width 1 height 1
radio input "true"
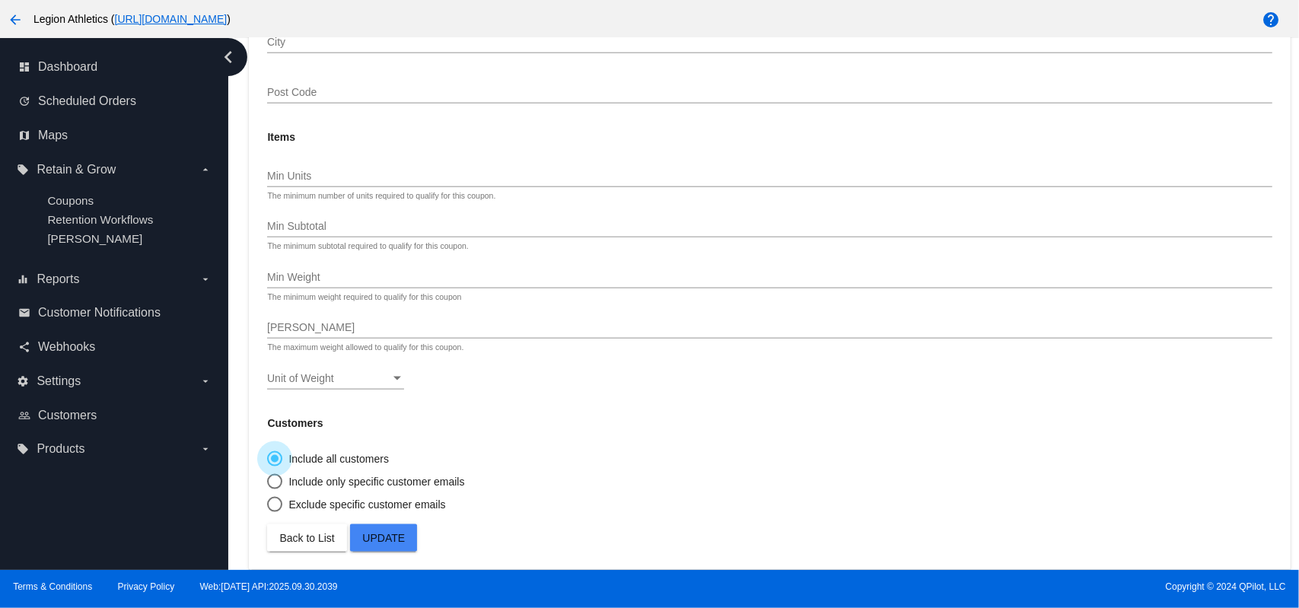
scroll to position [1210, 0]
click at [407, 532] on button "Update" at bounding box center [383, 537] width 67 height 27
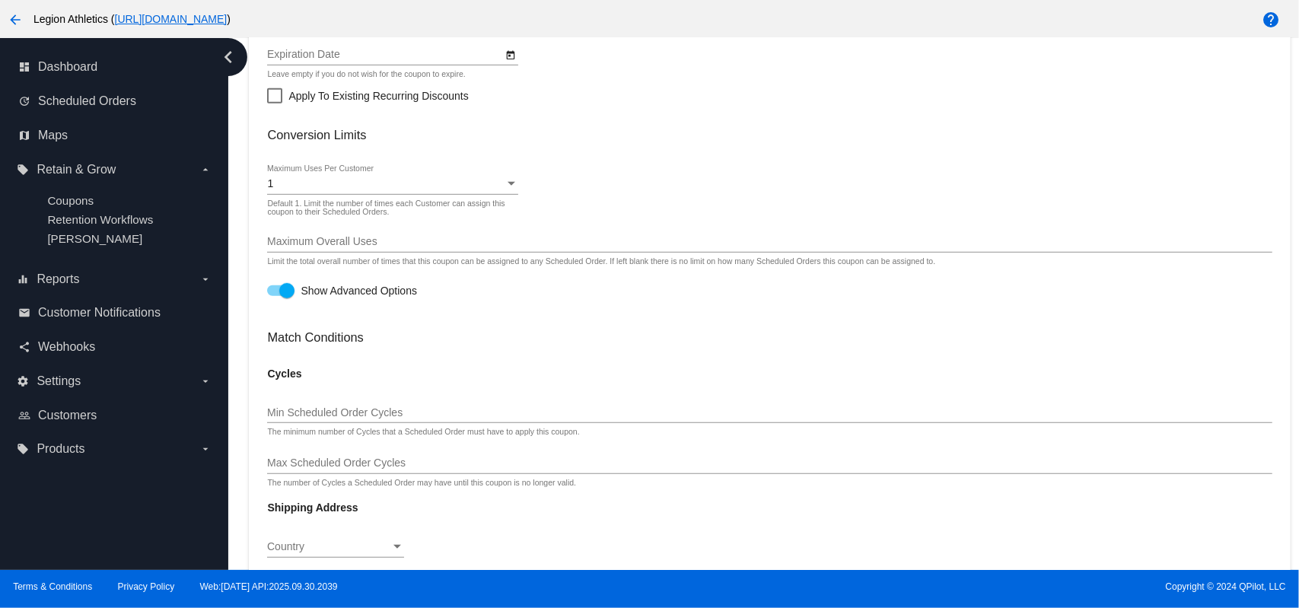
scroll to position [399, 0]
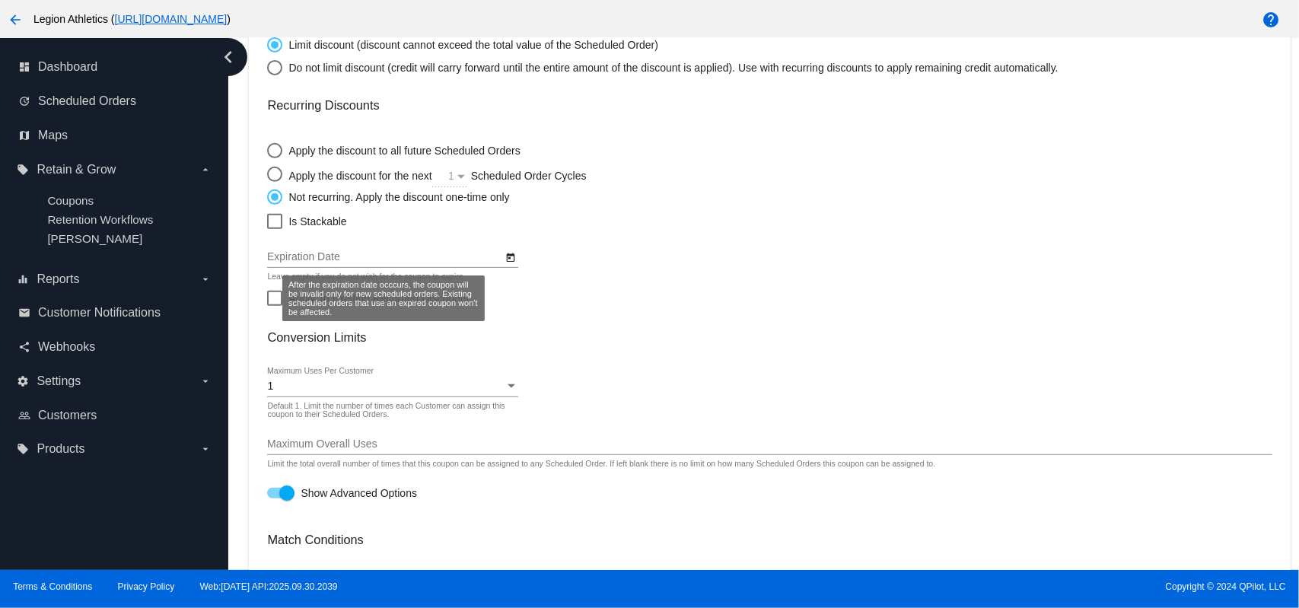
click at [275, 232] on mat-card-content "Coupon Details Discount Coupon 1 Internal Name The name is not displayed to cus…" at bounding box center [769, 534] width 1004 height 1572
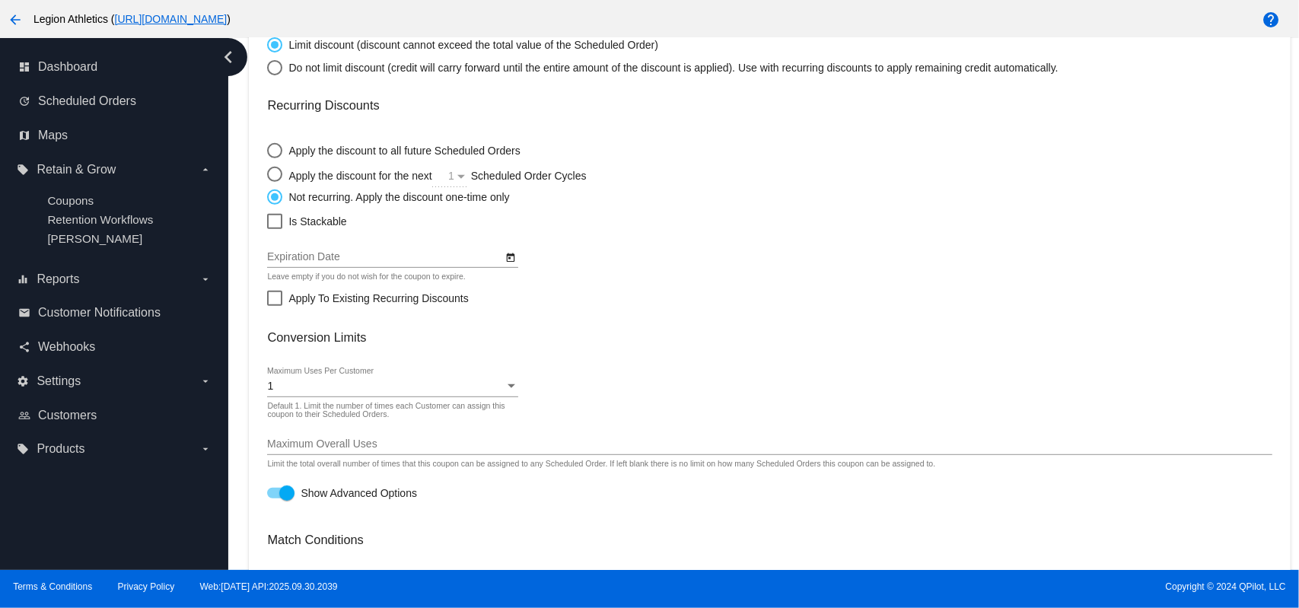
click at [275, 228] on div at bounding box center [274, 221] width 15 height 15
click at [275, 229] on input "Is Stackable" at bounding box center [274, 229] width 1 height 1
checkbox input "true"
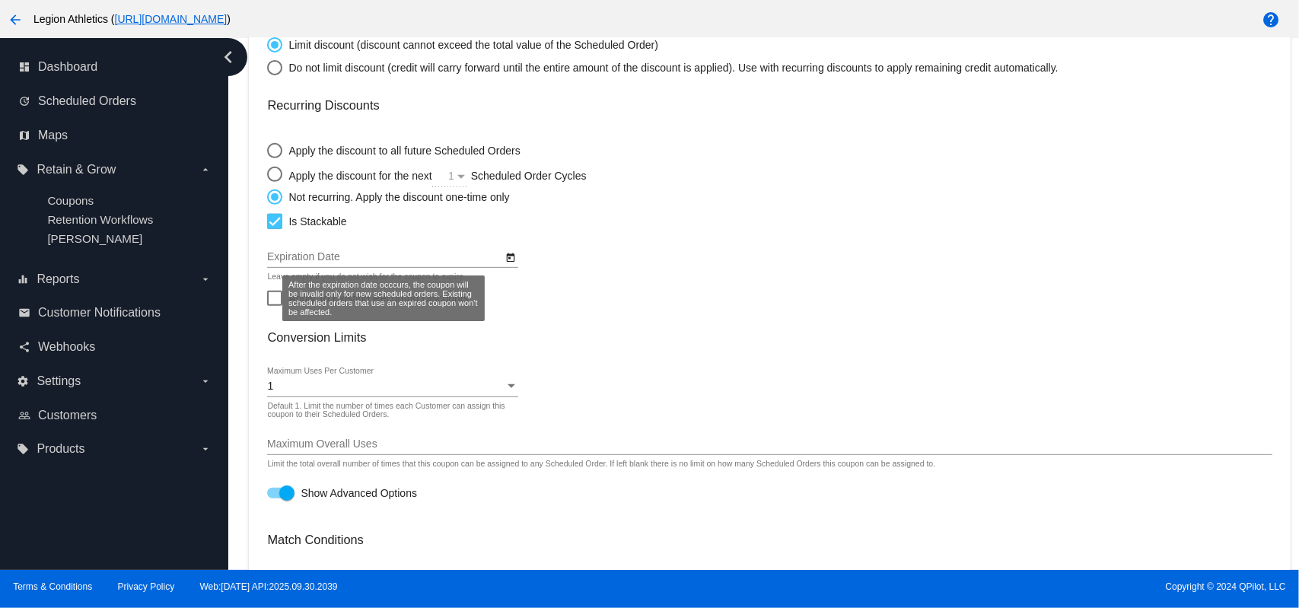
scroll to position [1210, 0]
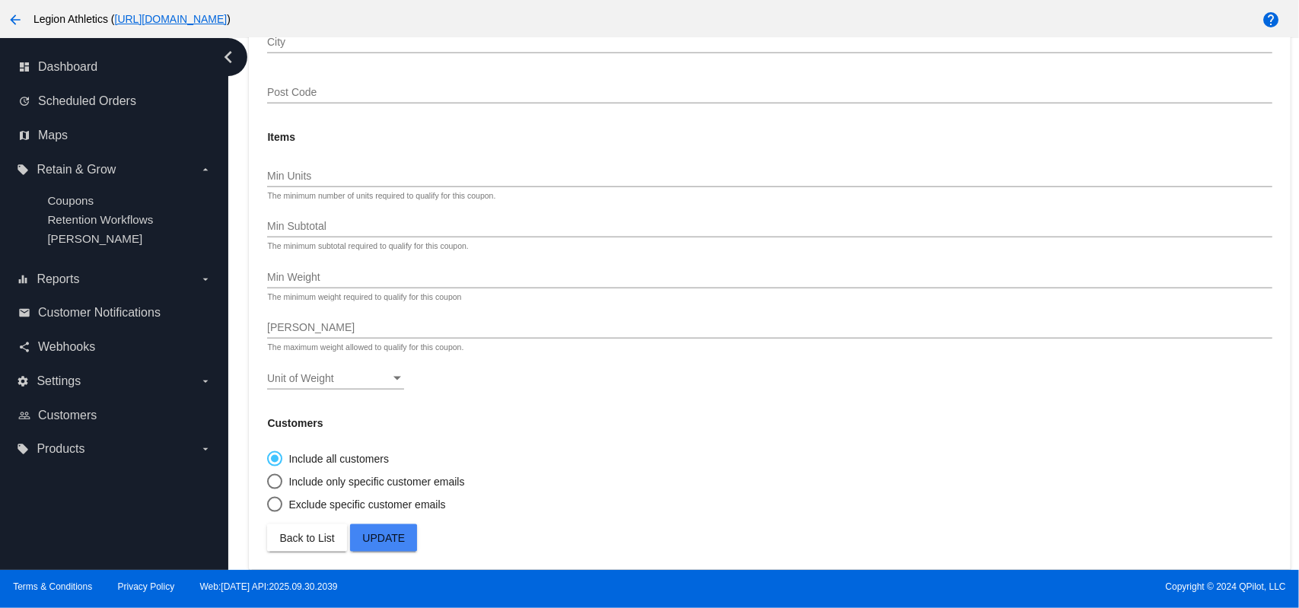
click at [393, 527] on button "Update" at bounding box center [383, 537] width 67 height 27
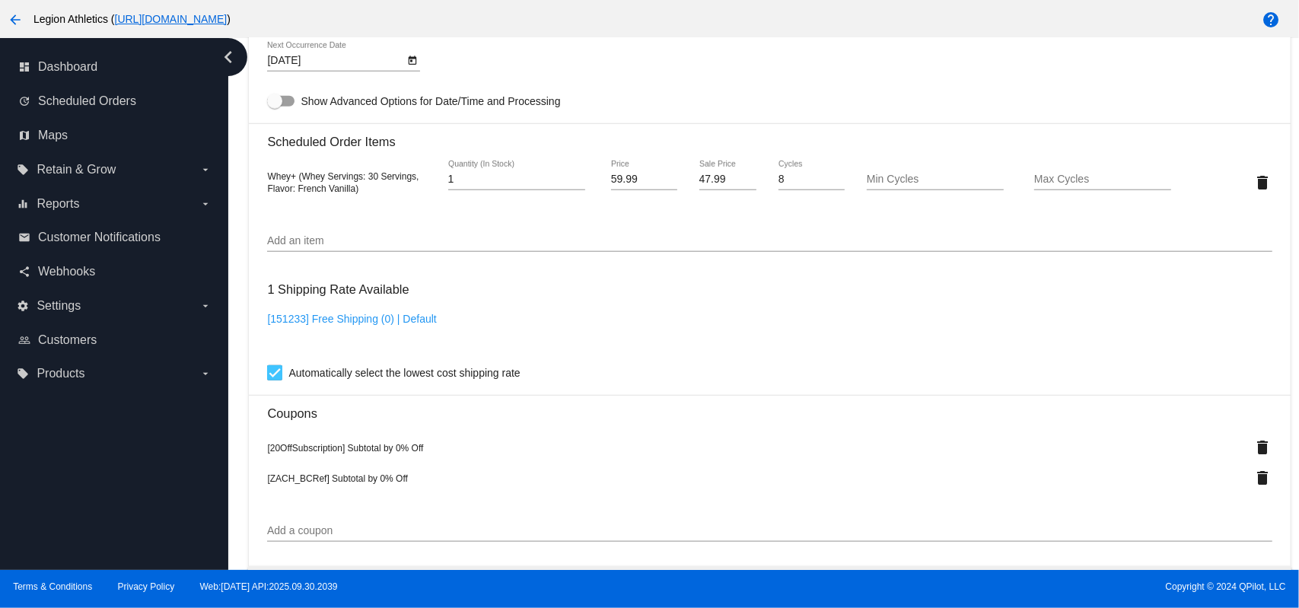
scroll to position [1218, 0]
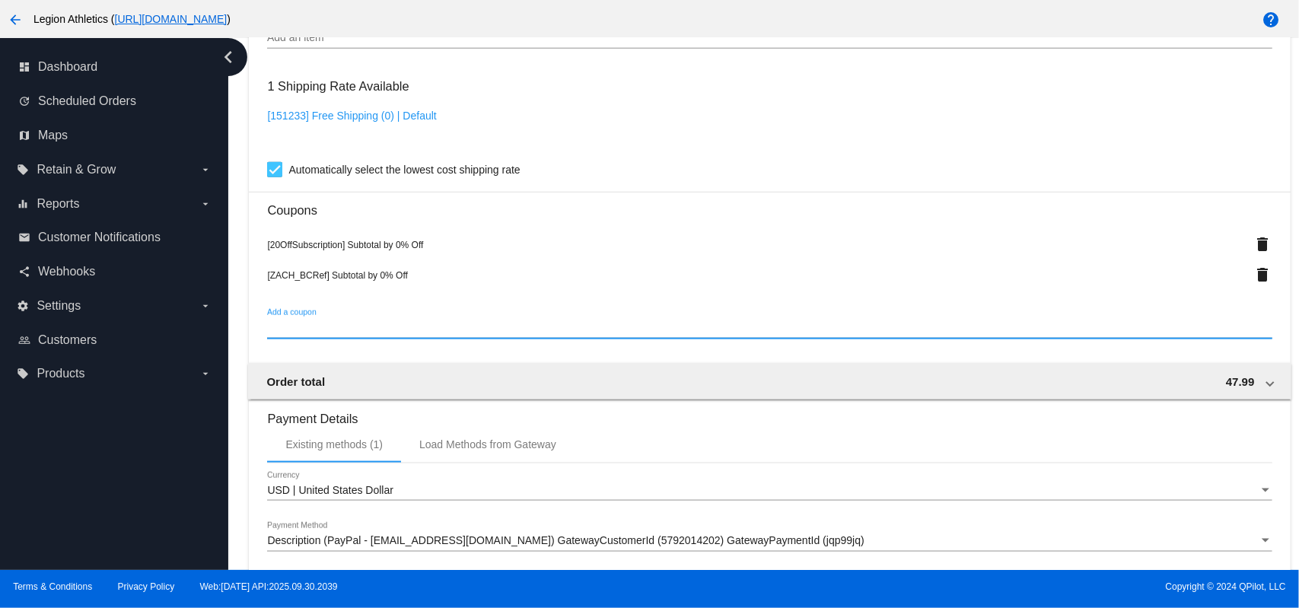
click at [352, 329] on input "Add a coupon" at bounding box center [769, 328] width 1004 height 12
paste input "Sub_Julie"
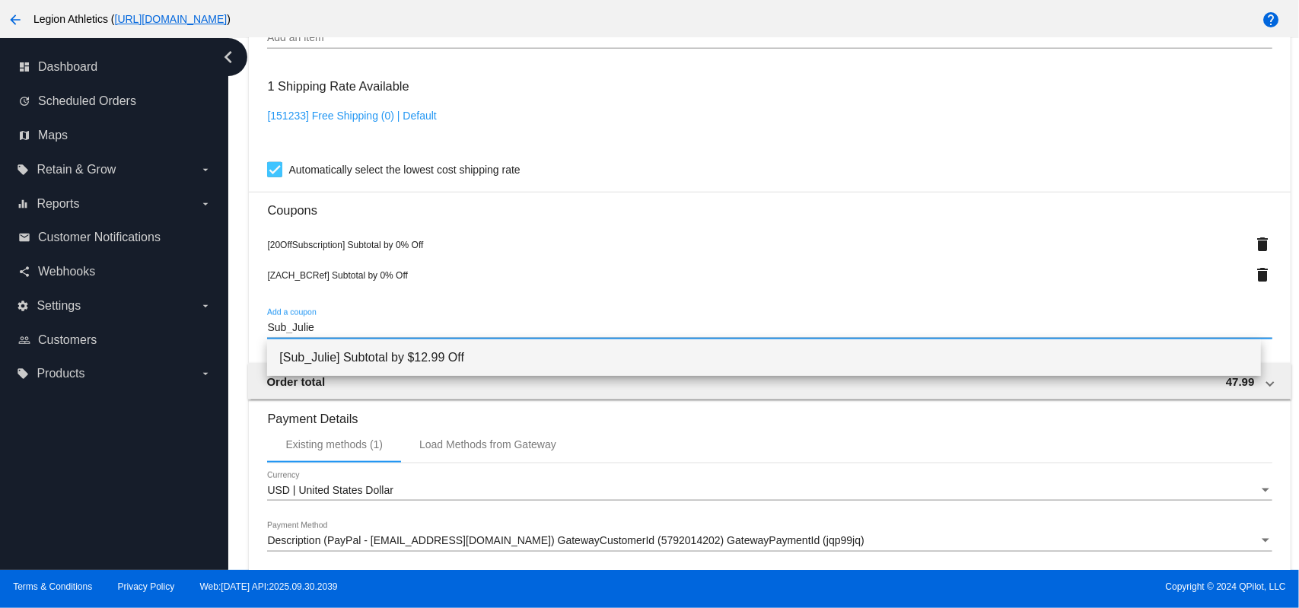
type input "Sub_Julie"
click at [361, 356] on span "[Sub_Julie] Subtotal by $12.99 Off" at bounding box center [763, 357] width 969 height 37
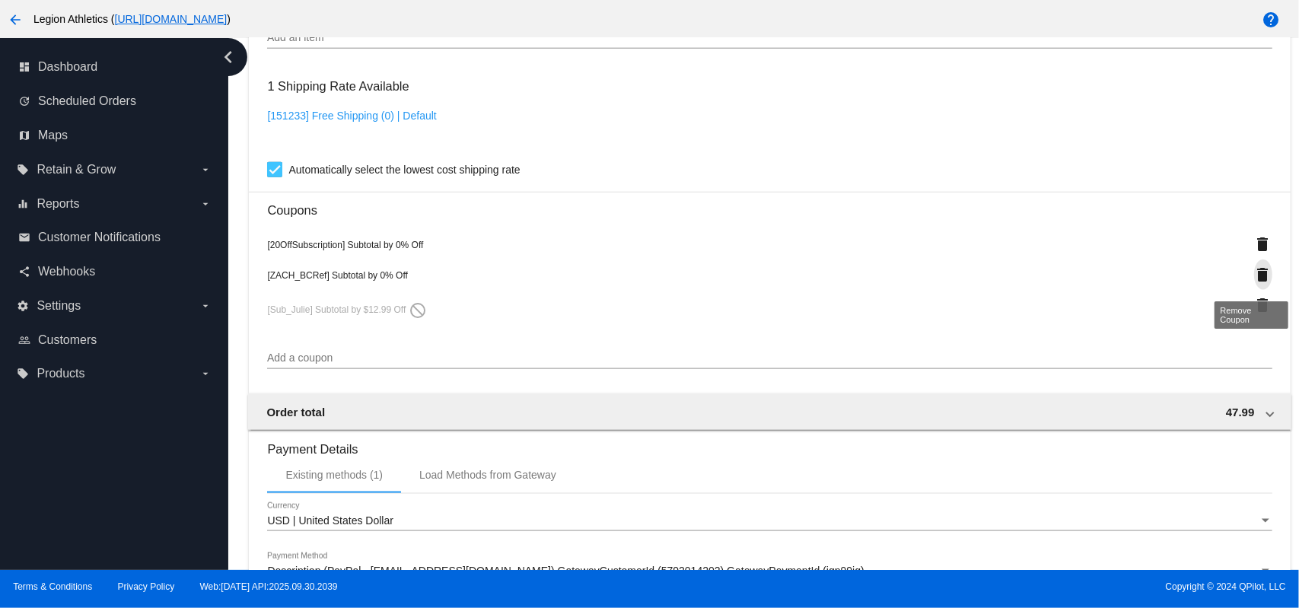
click at [1254, 280] on mat-icon "delete" at bounding box center [1263, 275] width 18 height 18
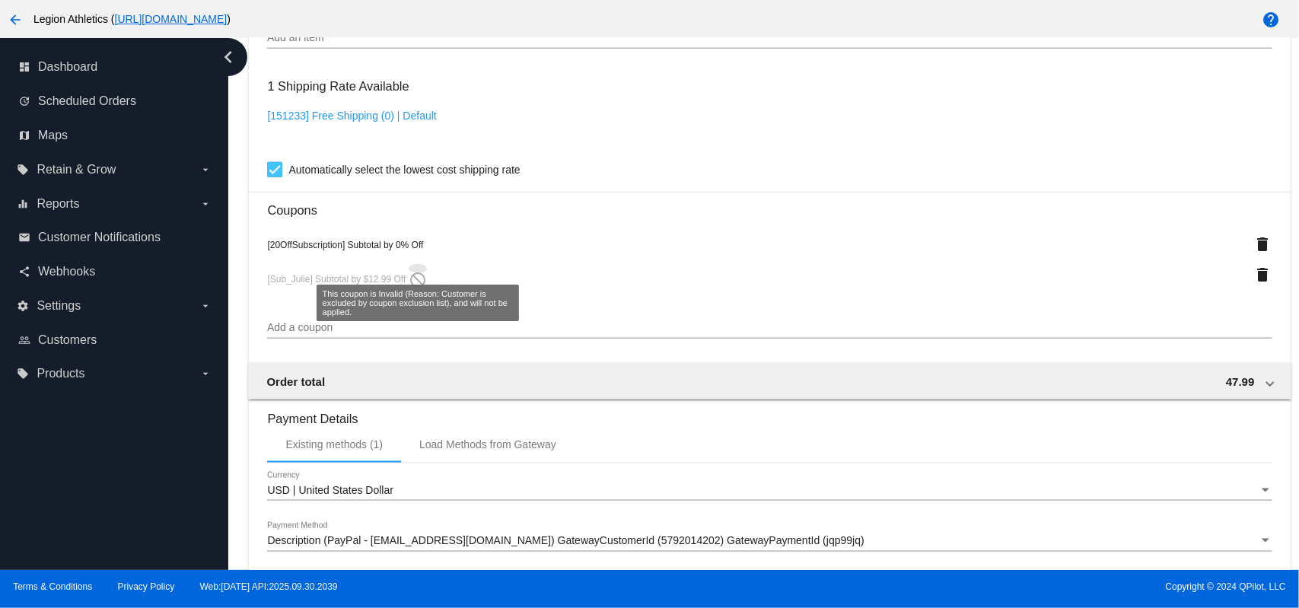
click at [415, 279] on mat-icon "do_not_disturb" at bounding box center [418, 280] width 18 height 18
click at [408, 321] on div "Add a coupon" at bounding box center [769, 324] width 1004 height 30
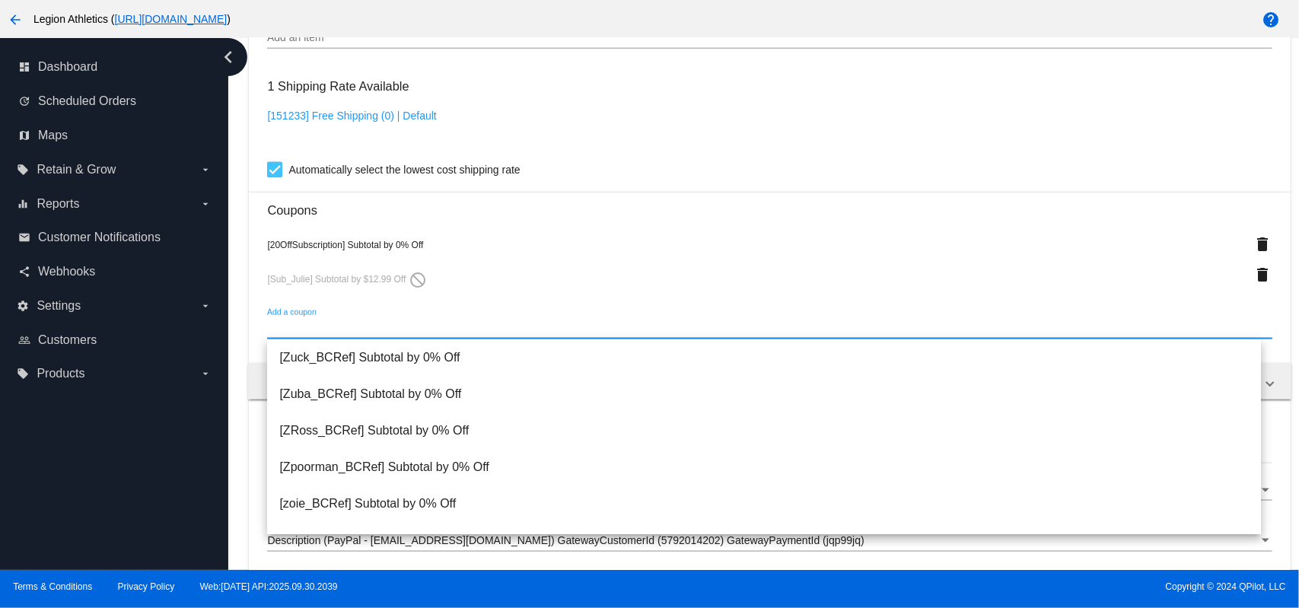
paste input "Sub_Julie"
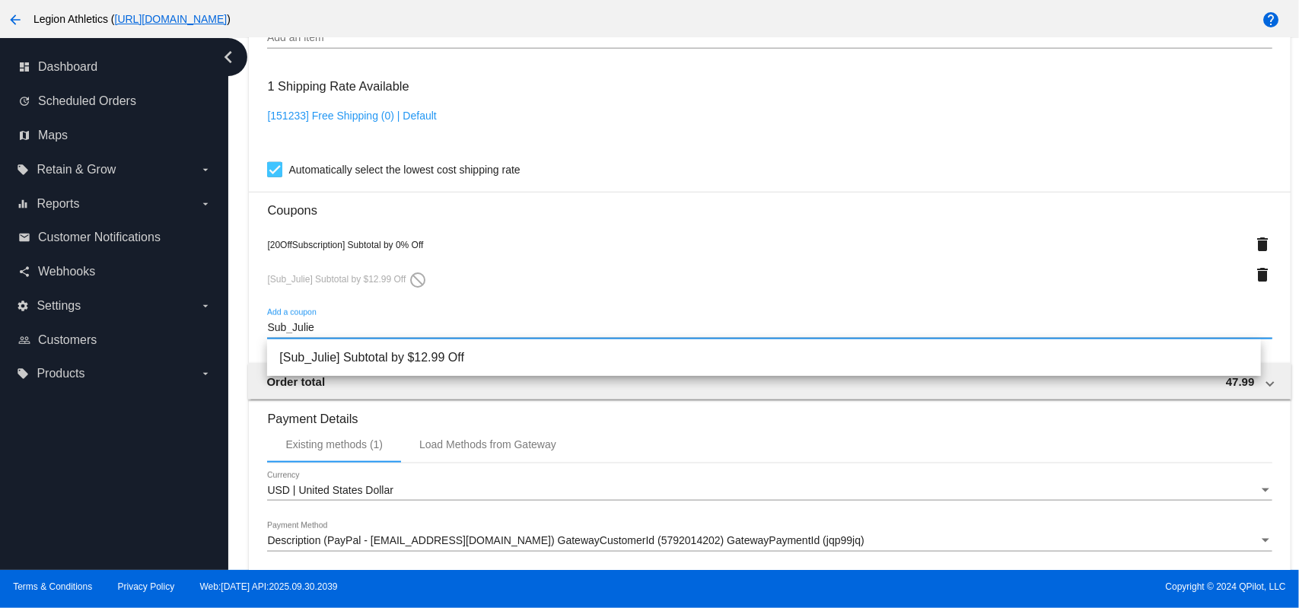
type input "Sub_Julie"
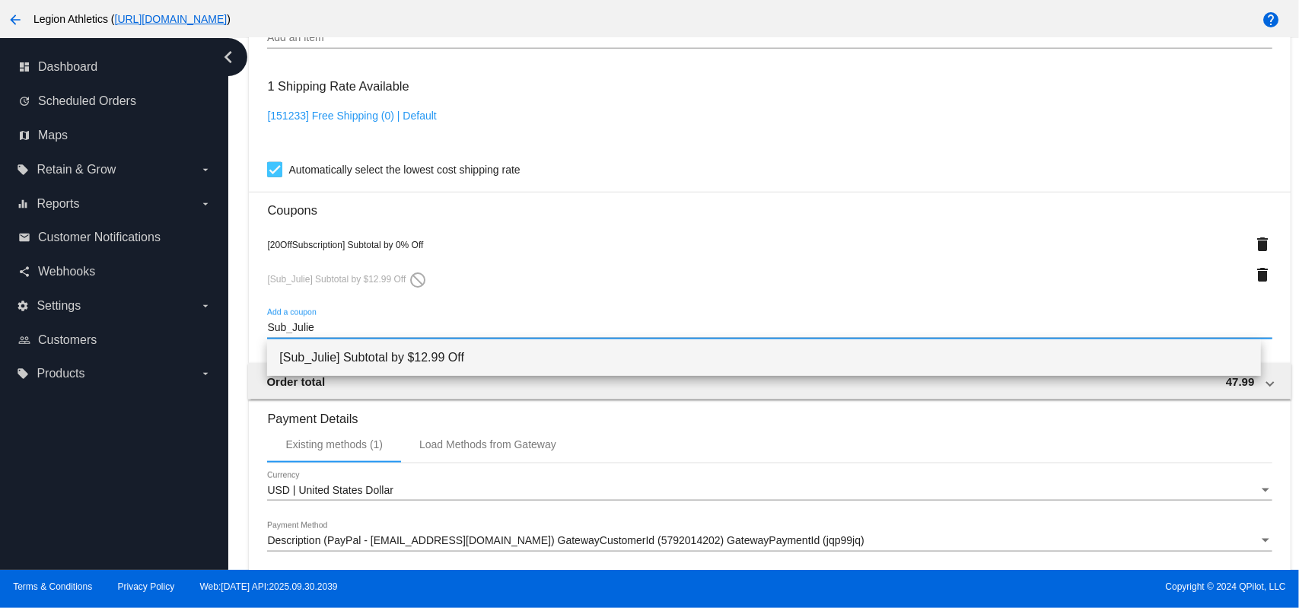
click at [427, 354] on span "[Sub_Julie] Subtotal by $12.99 Off" at bounding box center [763, 357] width 969 height 37
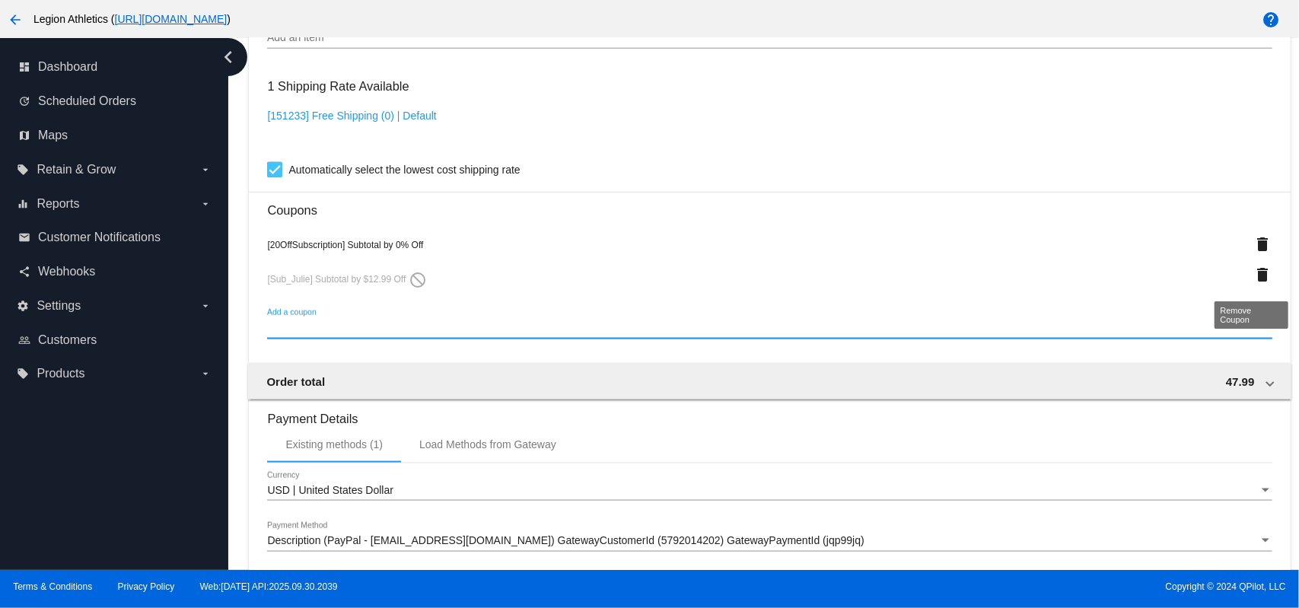
click at [1254, 275] on mat-icon "delete" at bounding box center [1263, 275] width 18 height 18
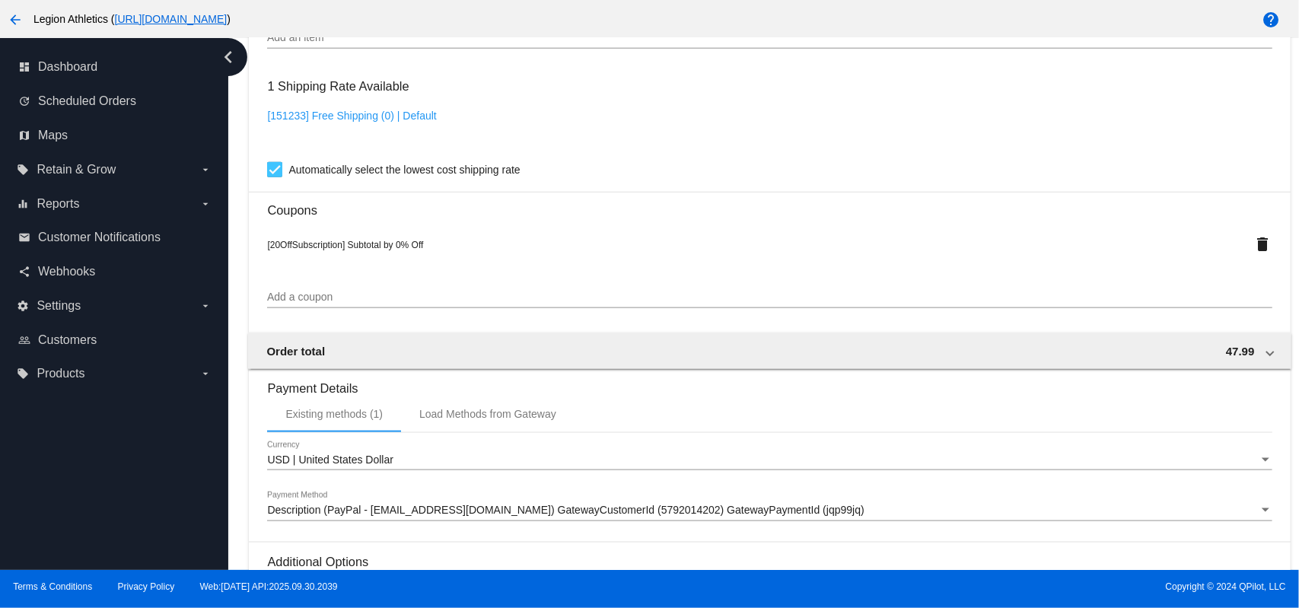
click at [330, 295] on input "Add a coupon" at bounding box center [769, 297] width 1004 height 12
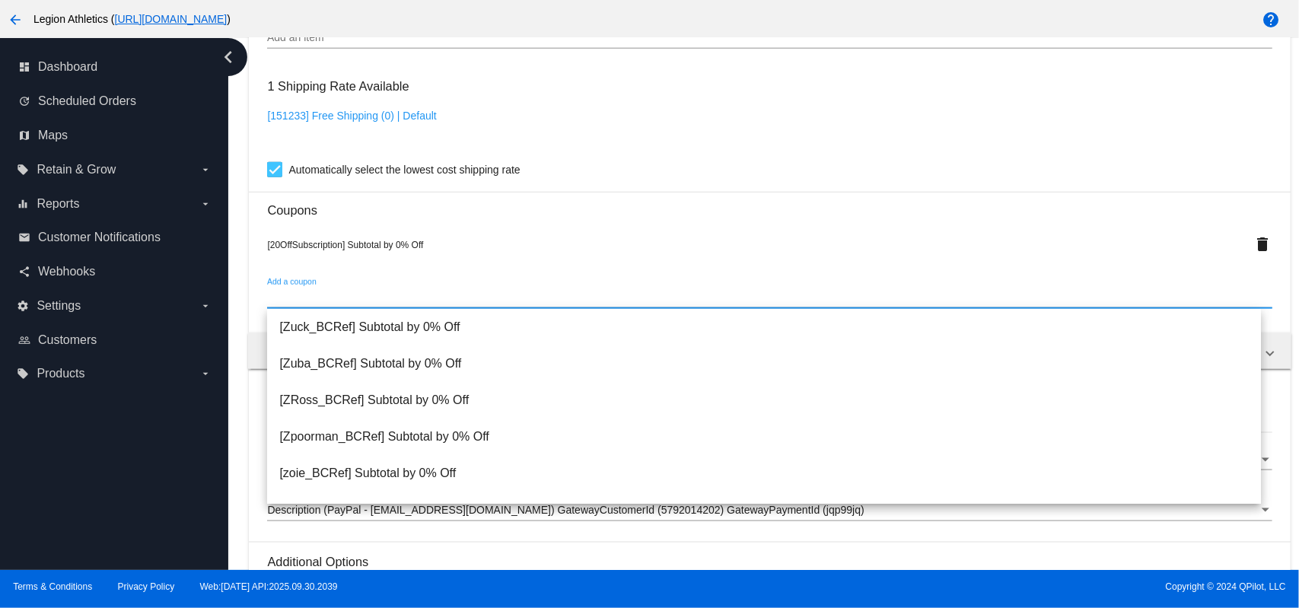
paste input "Sub_Julie"
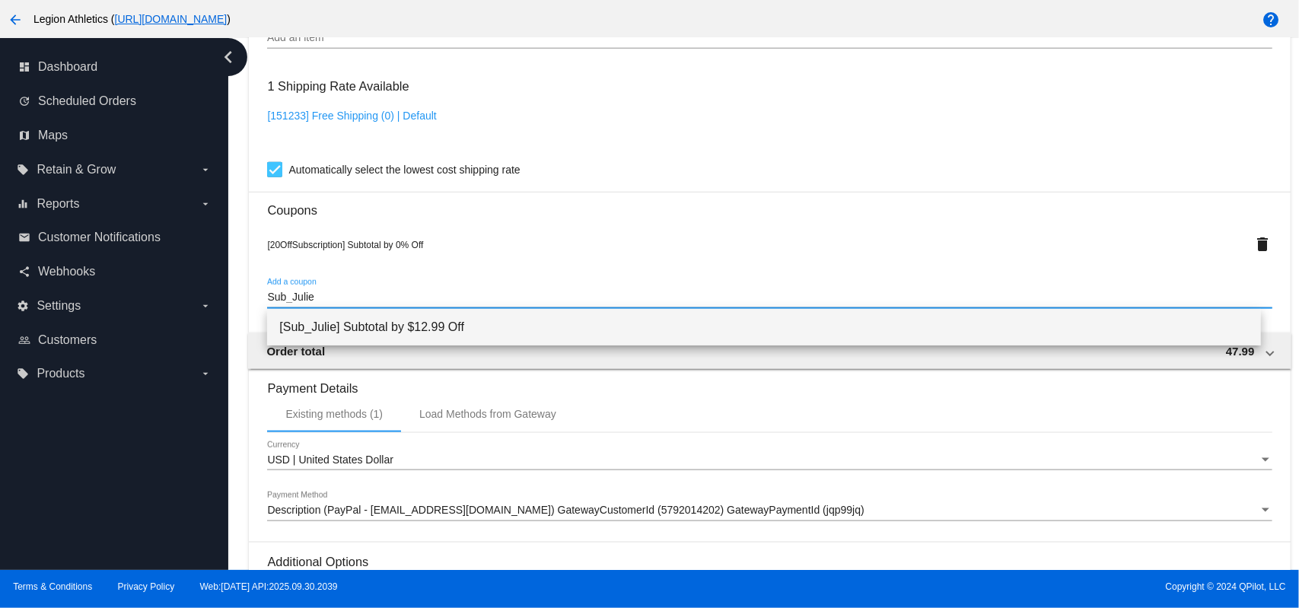
type input "Sub_Julie"
click at [364, 317] on span "[Sub_Julie] Subtotal by $12.99 Off" at bounding box center [763, 327] width 969 height 37
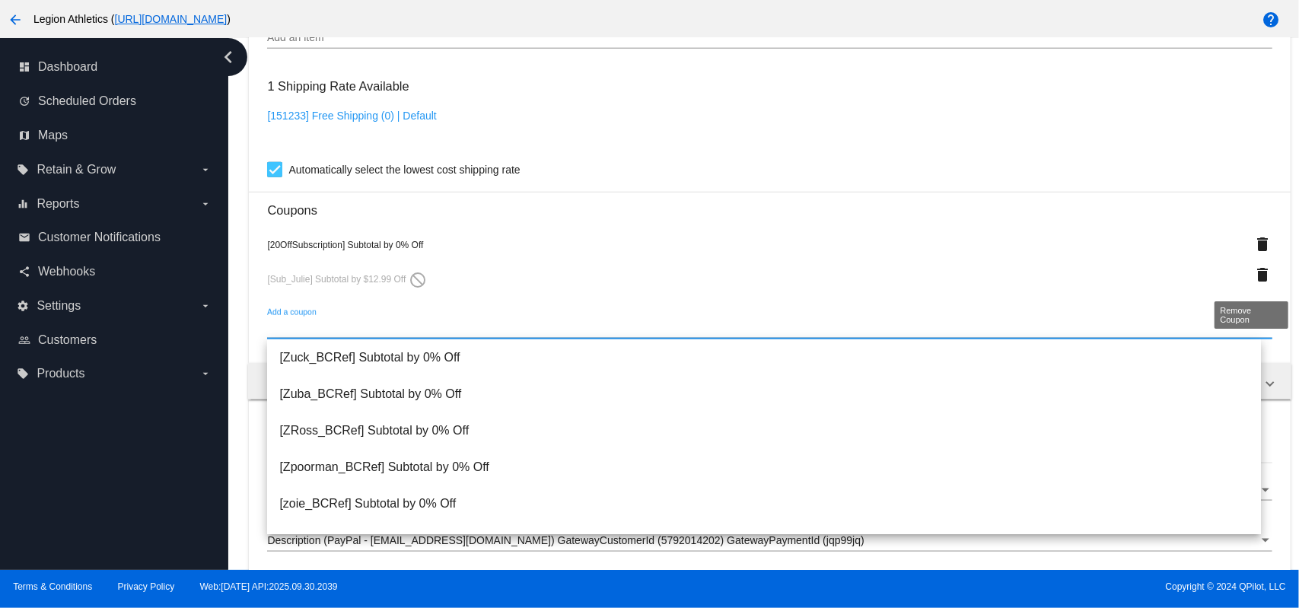
click at [1254, 270] on mat-icon "delete" at bounding box center [1263, 275] width 18 height 18
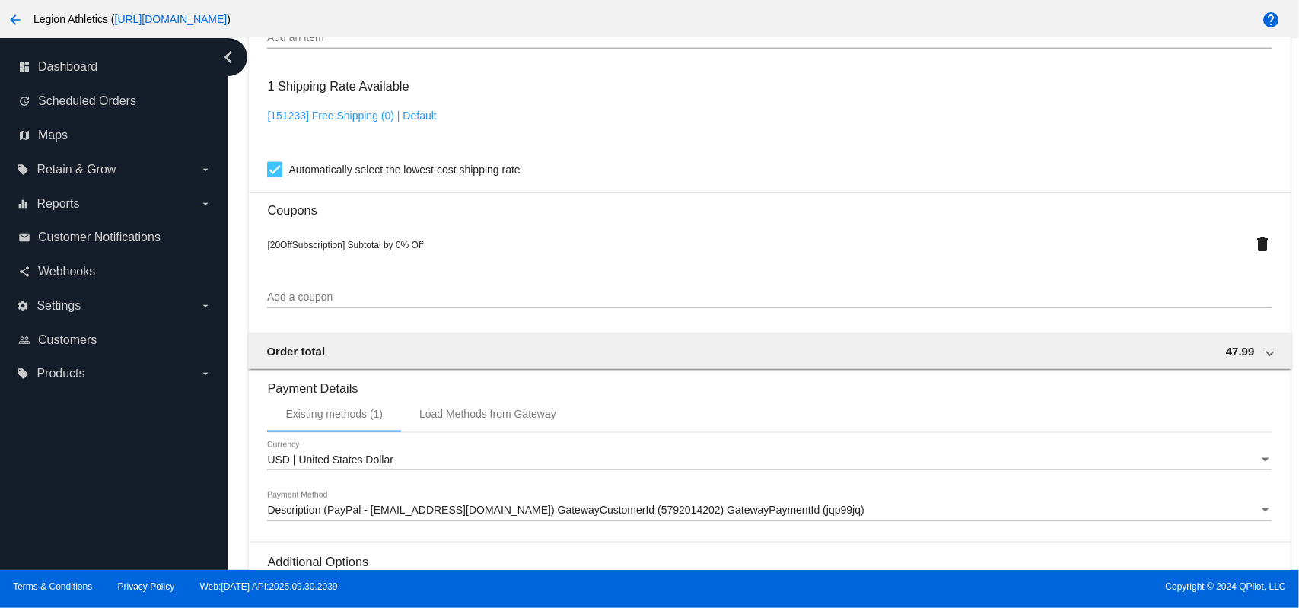
click at [371, 297] on input "Add a coupon" at bounding box center [769, 297] width 1004 height 12
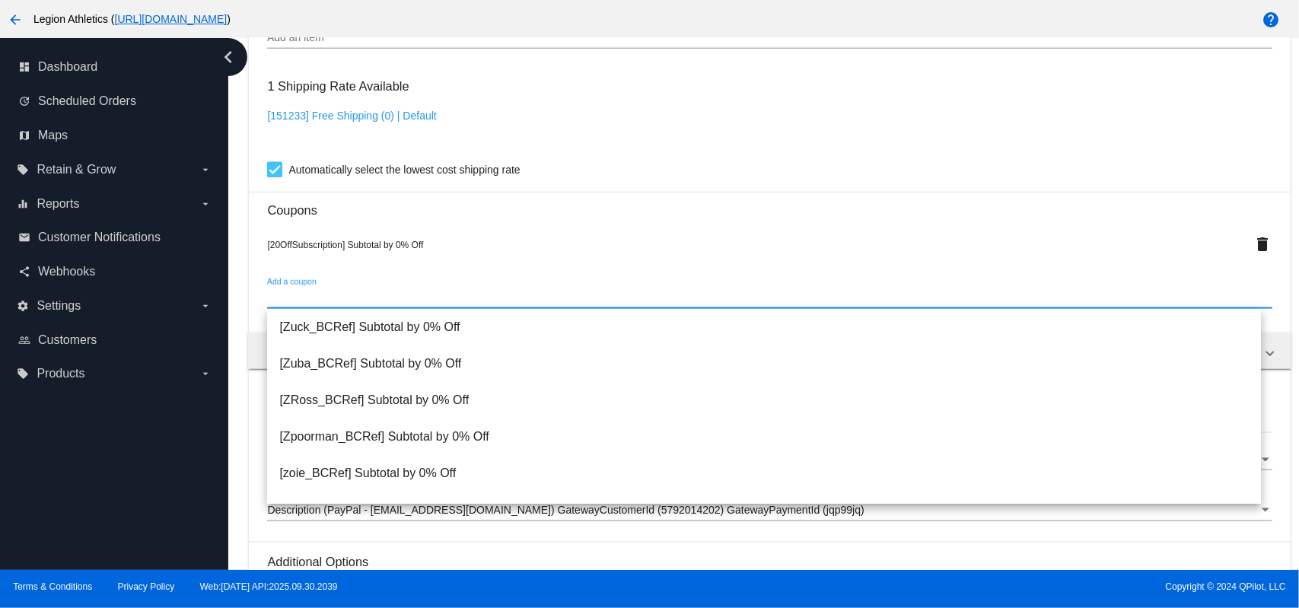
paste input "Sub_Julie"
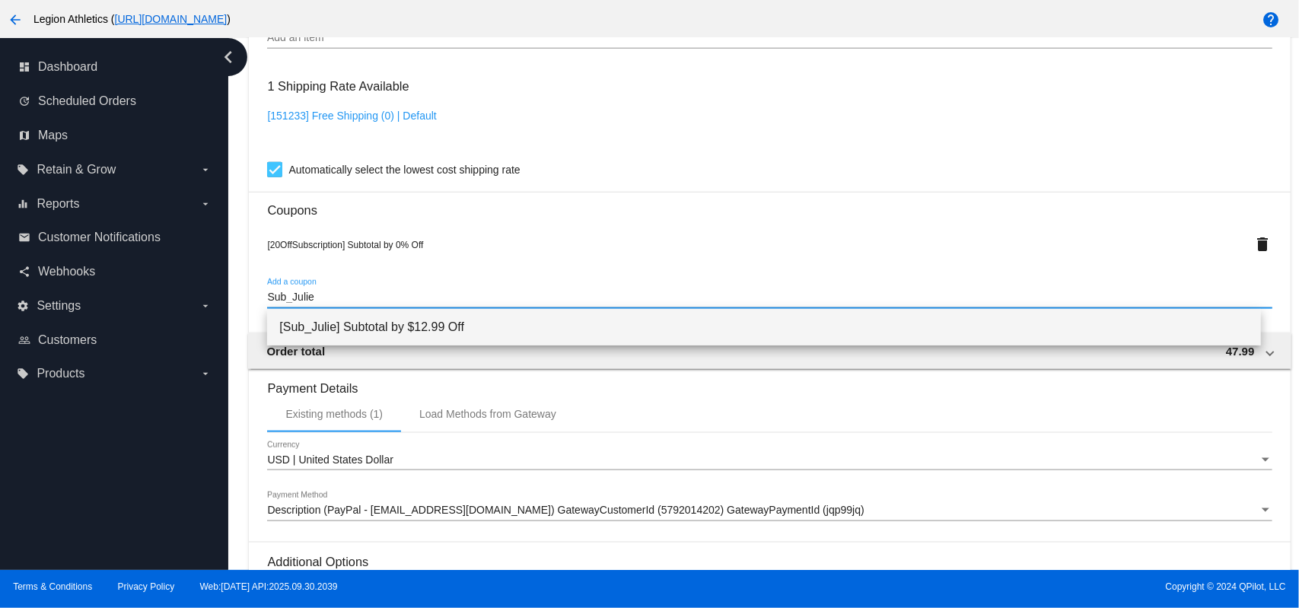
type input "Sub_Julie"
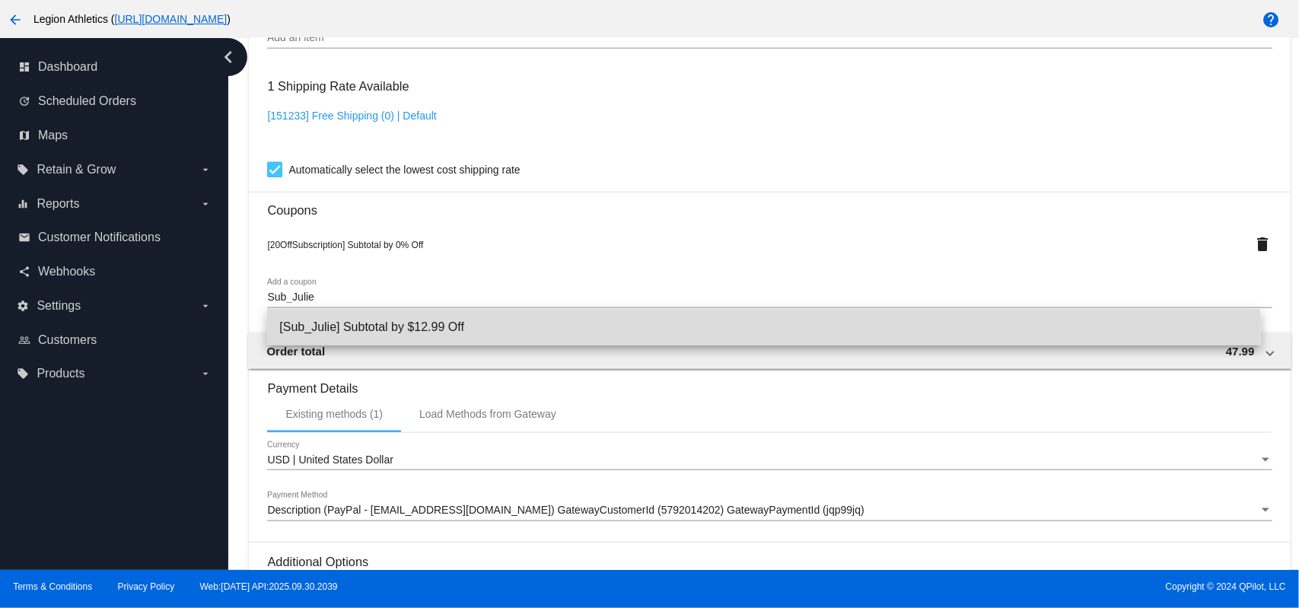
click at [389, 321] on span "[Sub_Julie] Subtotal by $12.99 Off" at bounding box center [763, 327] width 969 height 37
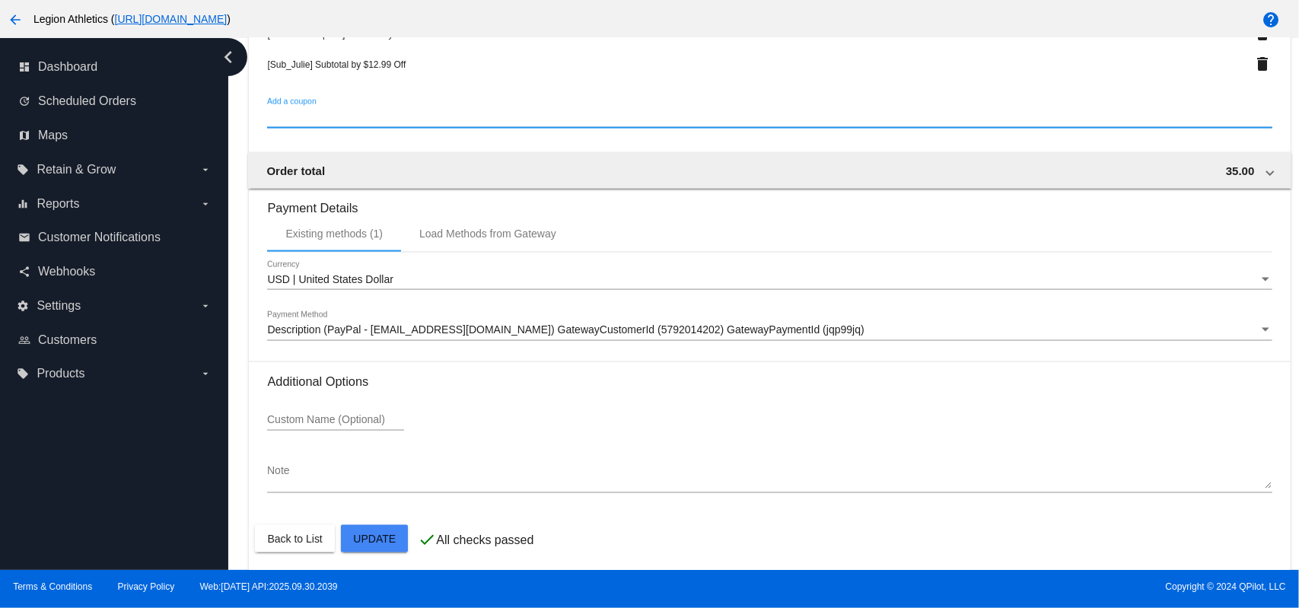
scroll to position [1436, 0]
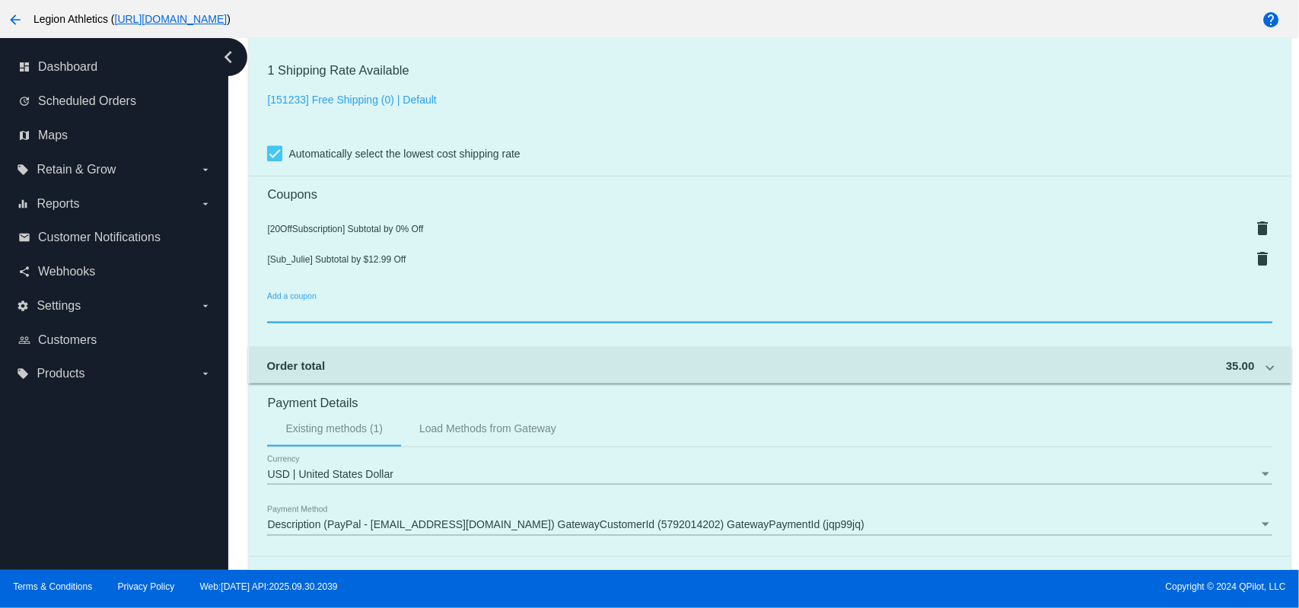
scroll to position [1233, 0]
